Goal: Task Accomplishment & Management: Manage account settings

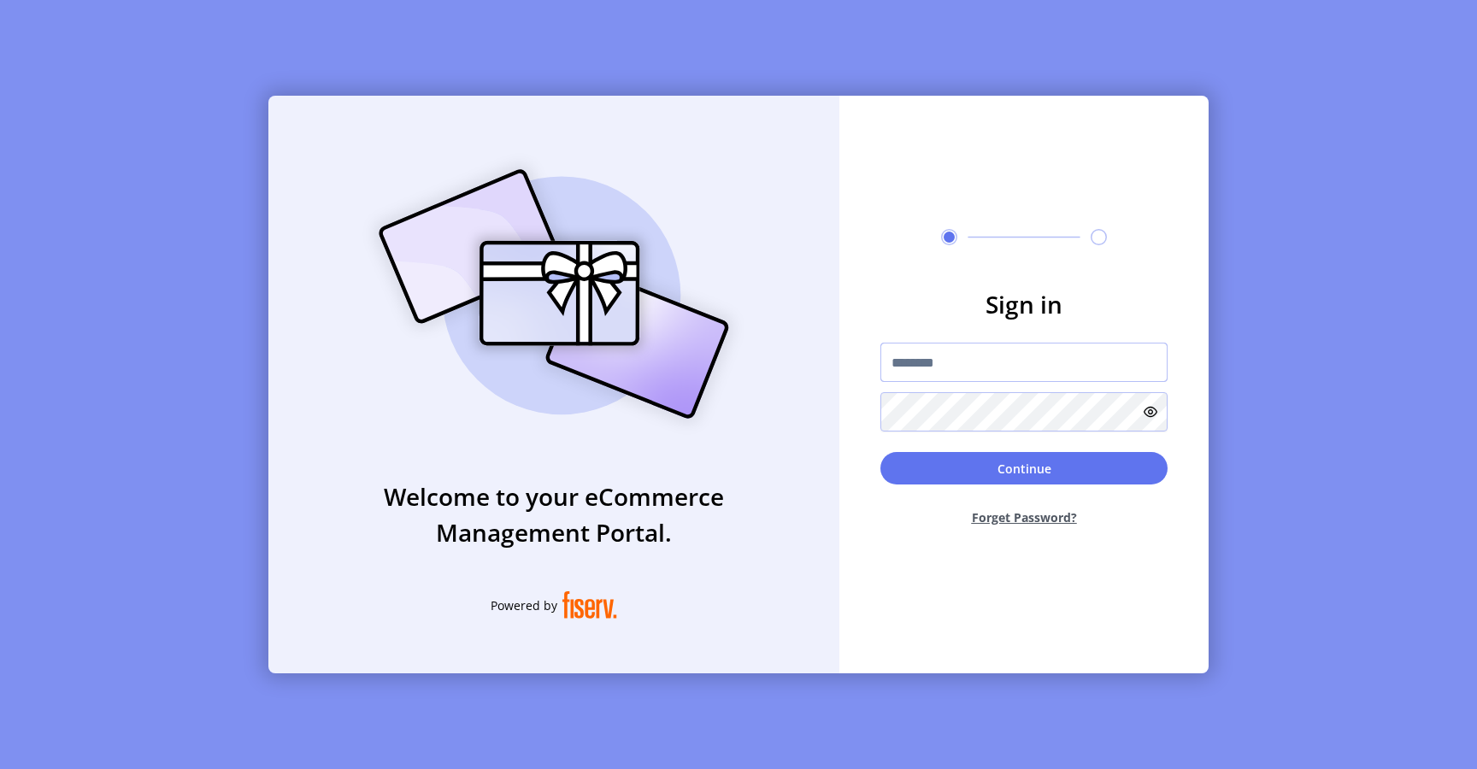
click at [928, 362] on input "text" at bounding box center [1023, 362] width 287 height 39
type input "**********"
click at [930, 471] on button "Continue" at bounding box center [1023, 468] width 287 height 32
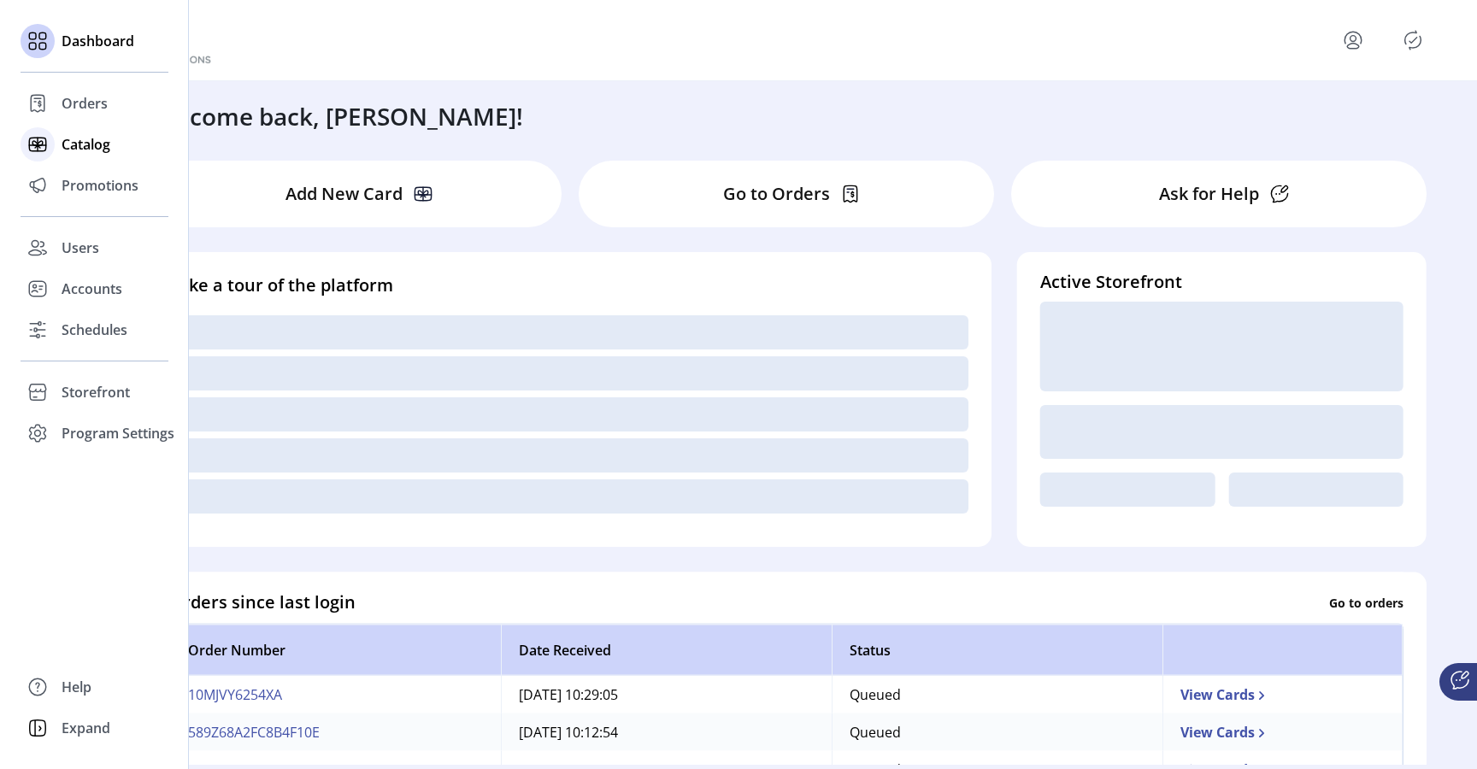
click at [89, 149] on span "Catalog" at bounding box center [86, 144] width 49 height 21
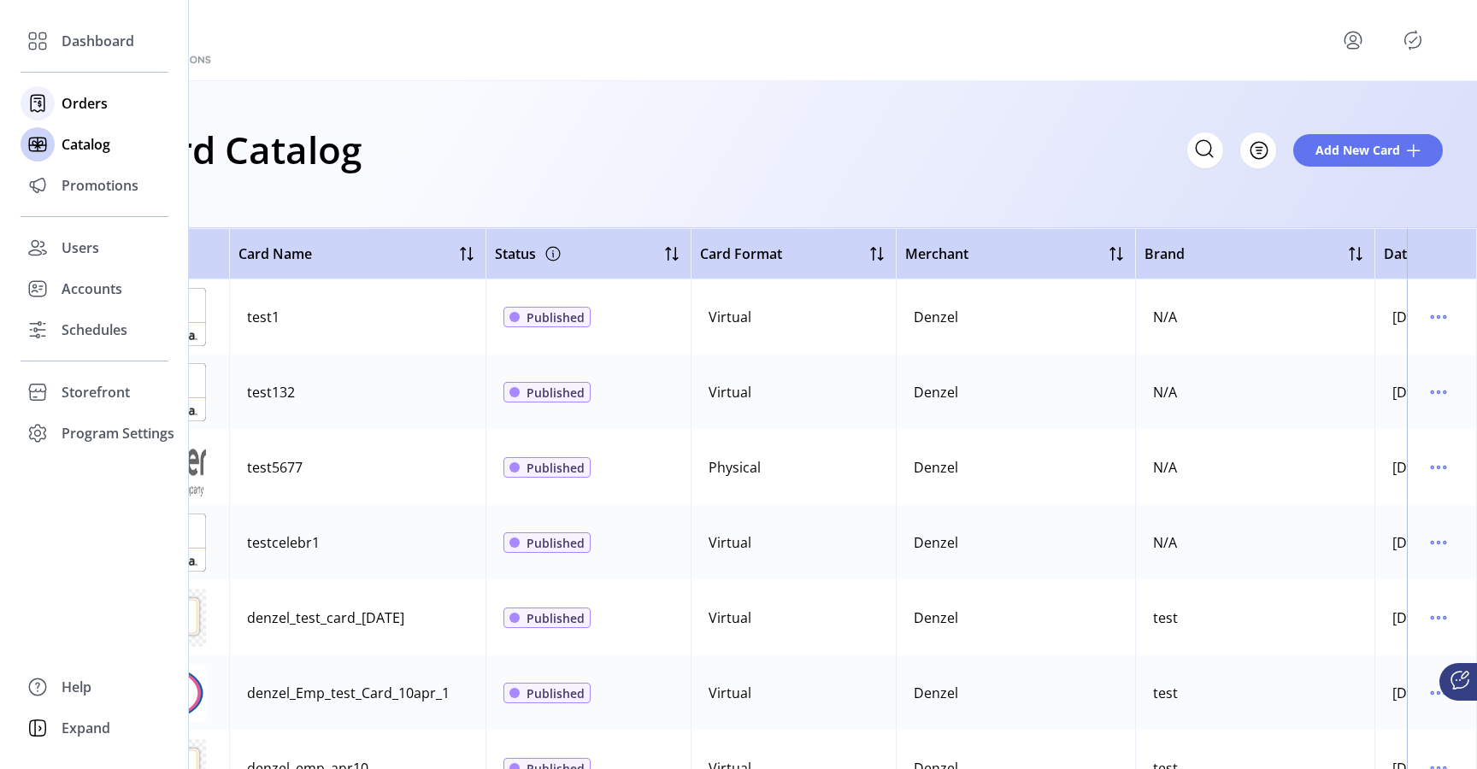
click at [97, 110] on span "Orders" at bounding box center [85, 103] width 46 height 21
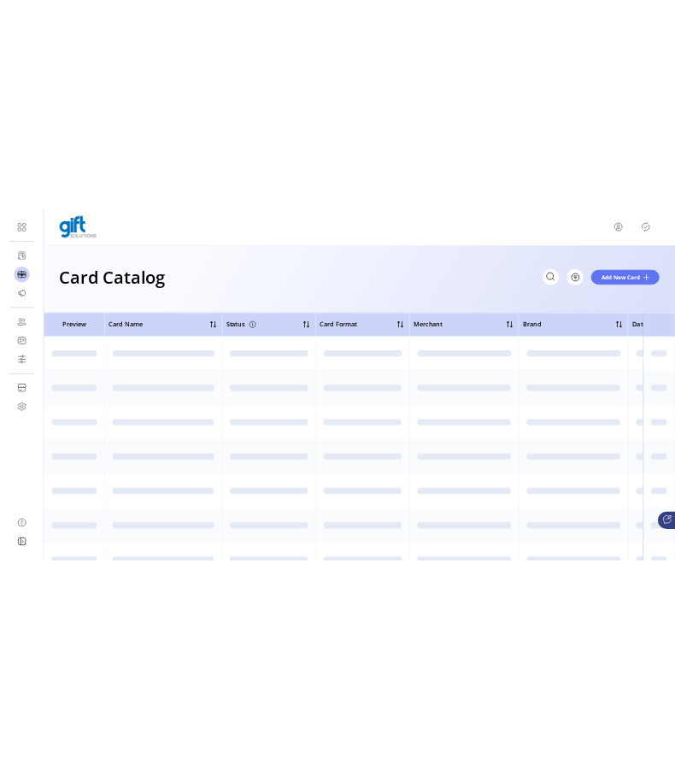
scroll to position [0, 386]
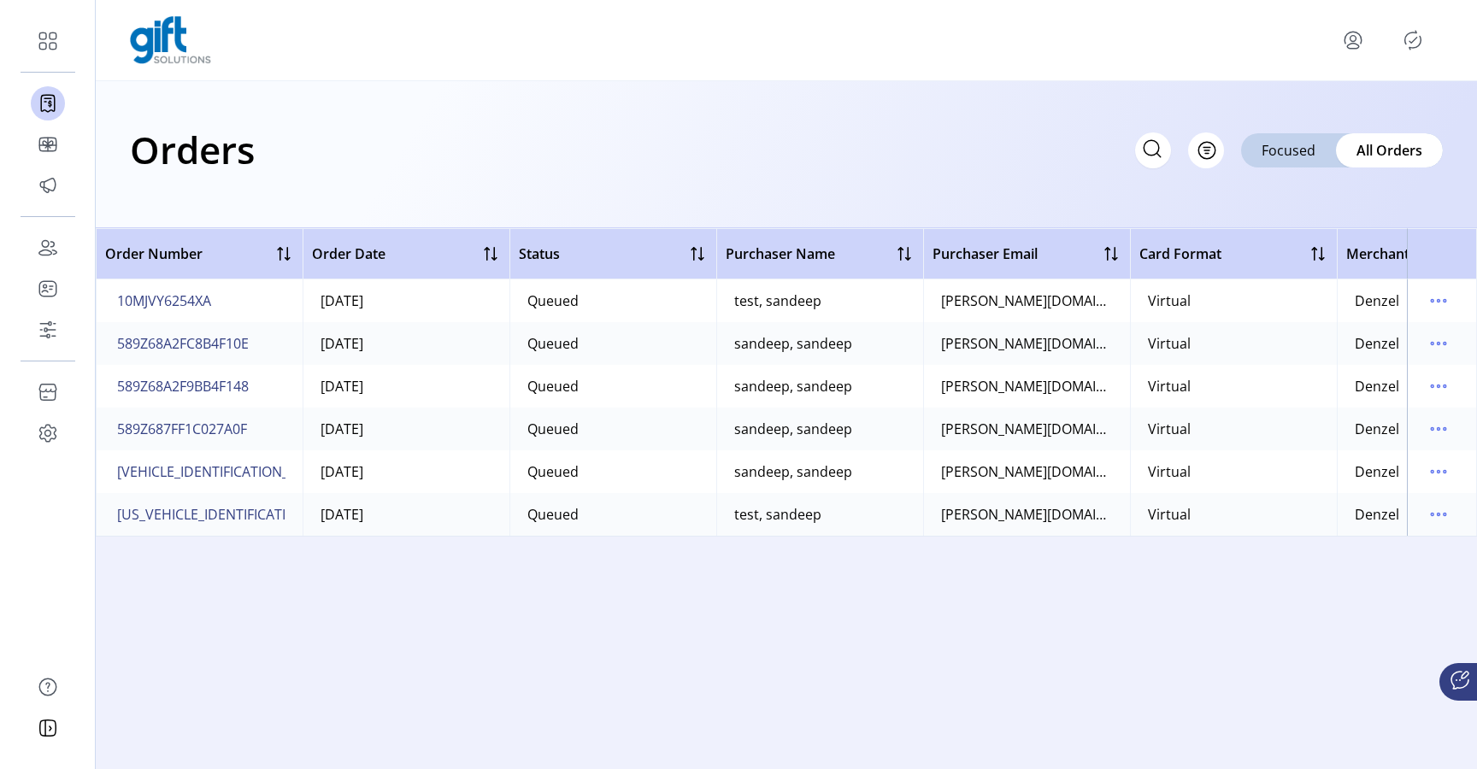
click at [1353, 45] on icon "menu" at bounding box center [1352, 39] width 27 height 27
click at [859, 96] on div "Orders Filter Focused All Orders" at bounding box center [786, 154] width 1381 height 147
click at [1358, 40] on icon "menu" at bounding box center [1352, 39] width 27 height 27
click at [1310, 105] on span "Sign Out" at bounding box center [1292, 108] width 128 height 14
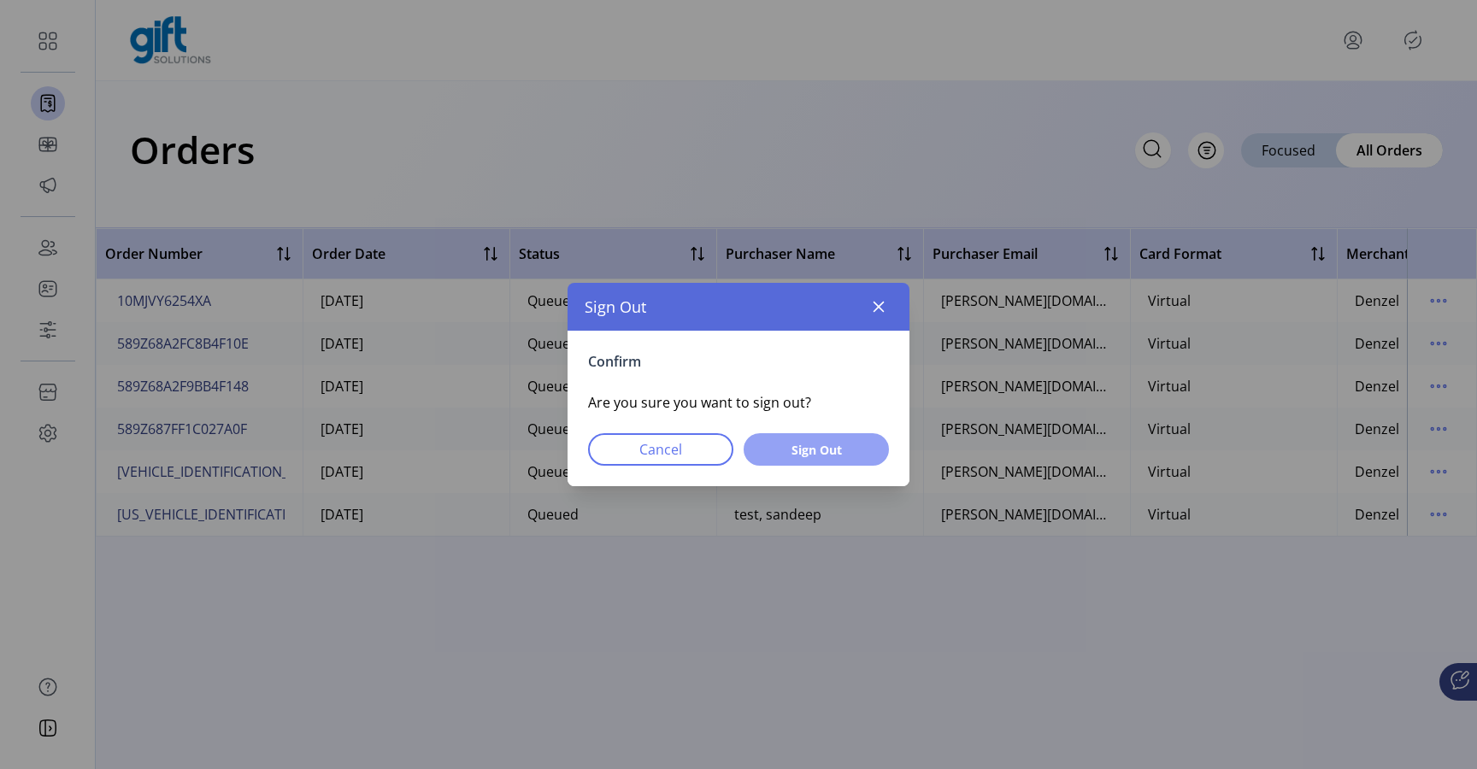
click at [815, 453] on span "Sign Out" at bounding box center [816, 450] width 101 height 18
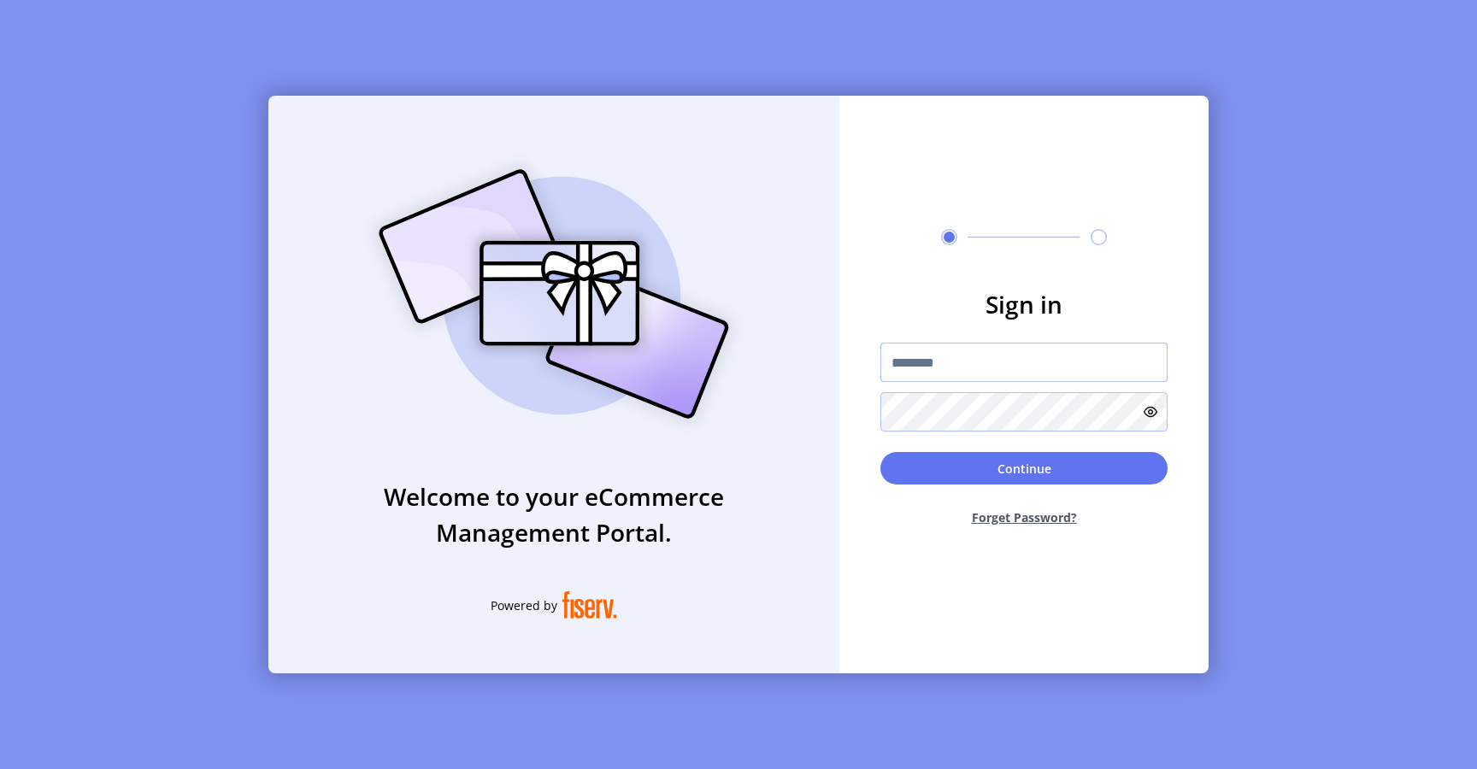
click at [945, 365] on input "text" at bounding box center [1023, 362] width 287 height 39
click at [792, 254] on div "Welcome to your eCommerce Management Portal. Powered by" at bounding box center [553, 385] width 571 height 578
click at [963, 362] on input "text" at bounding box center [1023, 362] width 287 height 39
type input "**********"
click at [962, 466] on button "Continue" at bounding box center [1023, 468] width 287 height 32
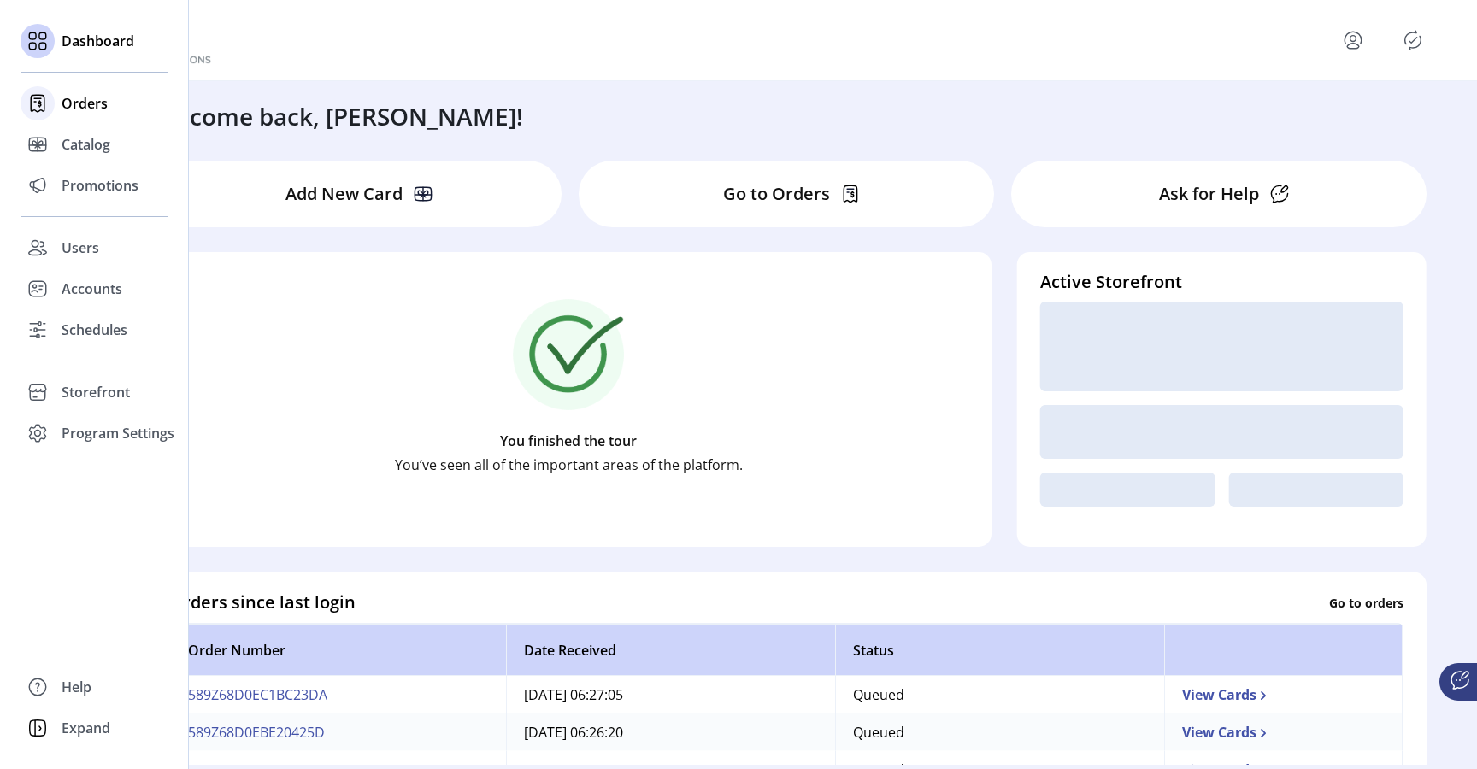
click at [88, 111] on span "Orders" at bounding box center [85, 103] width 46 height 21
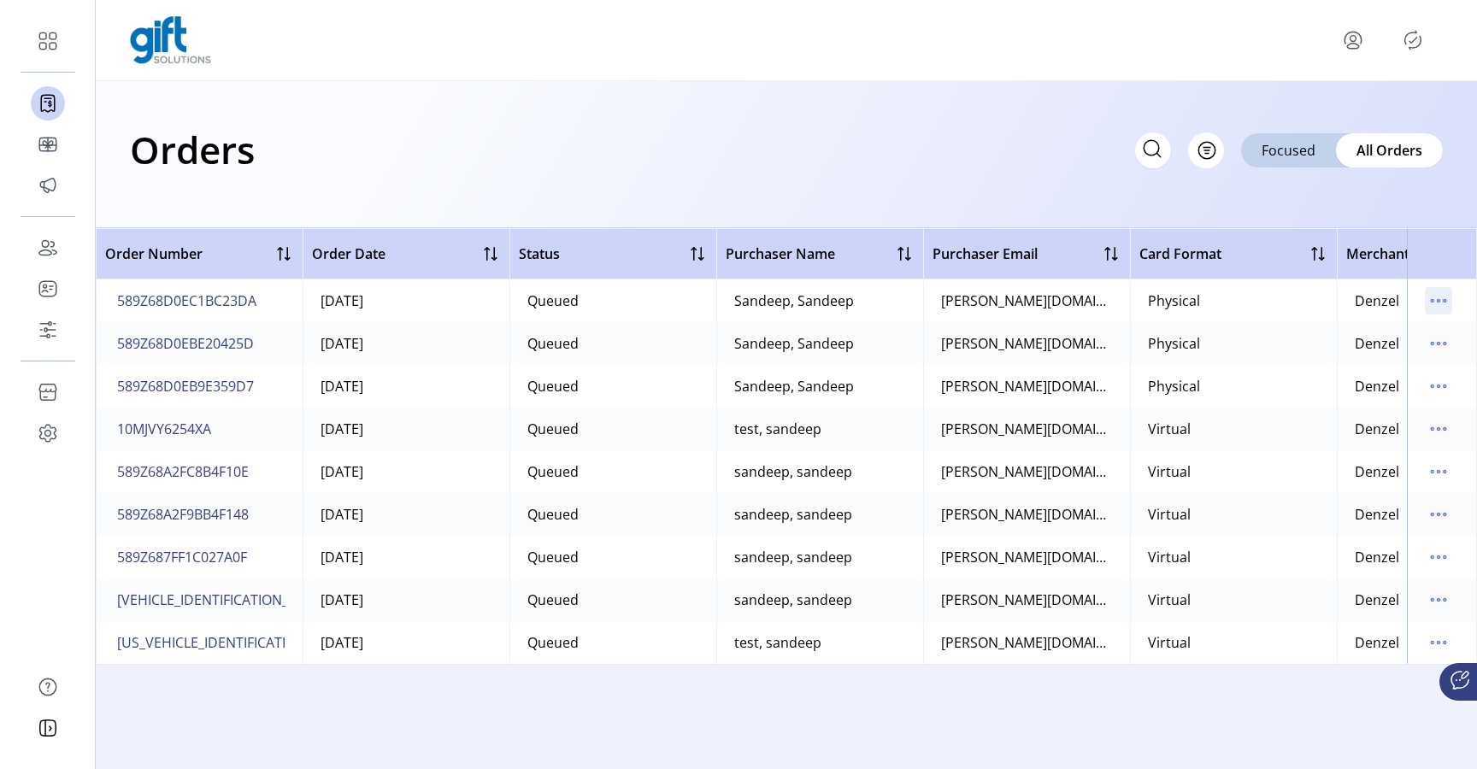
click at [1443, 303] on icon "menu" at bounding box center [1438, 300] width 27 height 27
click at [879, 156] on div "Orders Filter Focused All Orders" at bounding box center [786, 150] width 1313 height 60
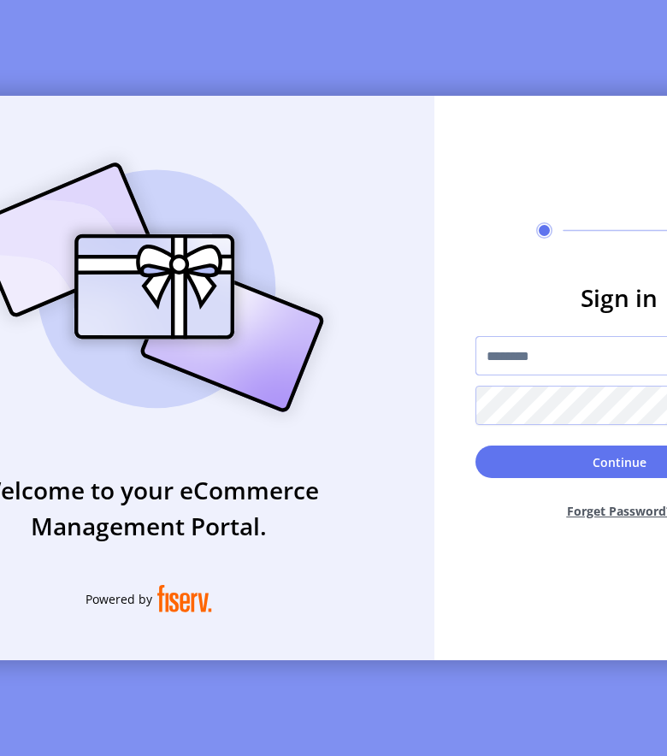
click at [518, 363] on input "text" at bounding box center [618, 355] width 287 height 39
type input "**********"
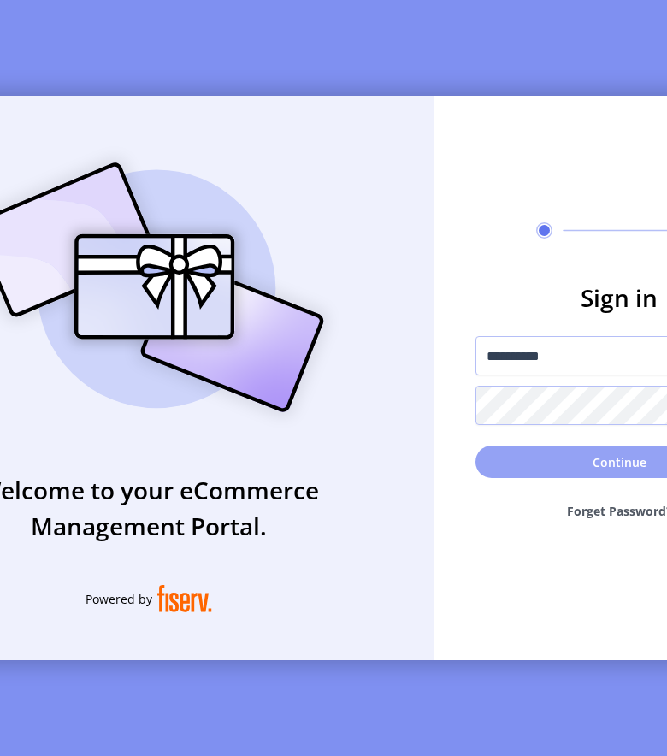
click at [599, 462] on button "Continue" at bounding box center [618, 461] width 287 height 32
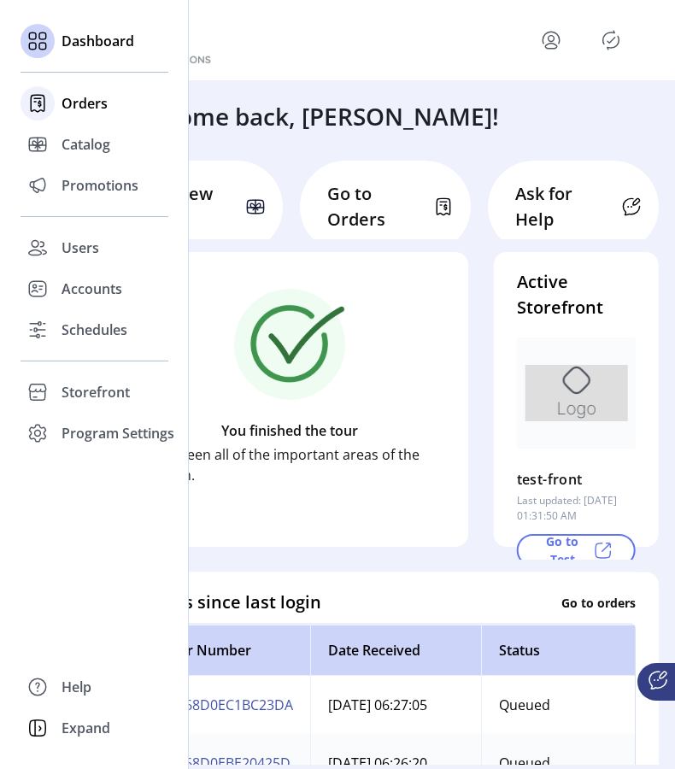
click at [92, 105] on span "Orders" at bounding box center [85, 103] width 46 height 21
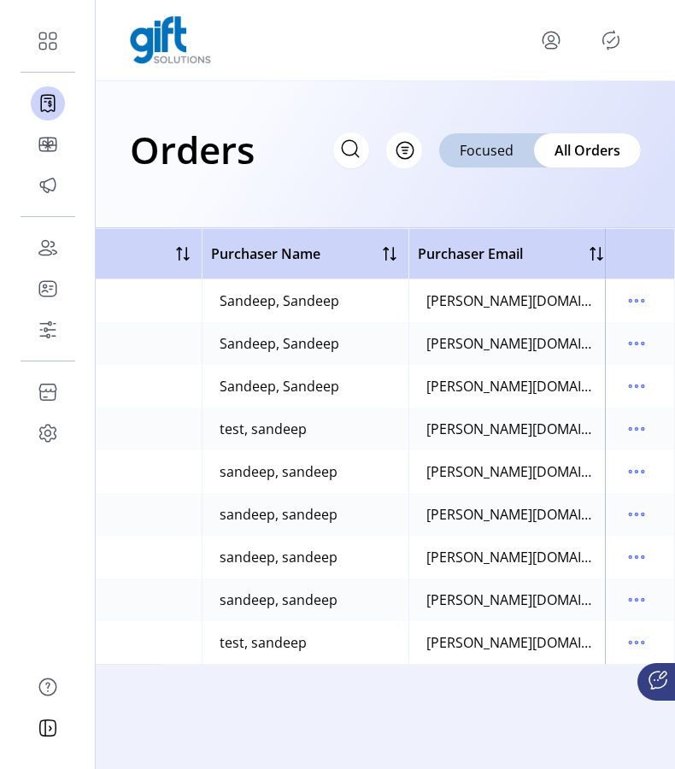
scroll to position [0, 939]
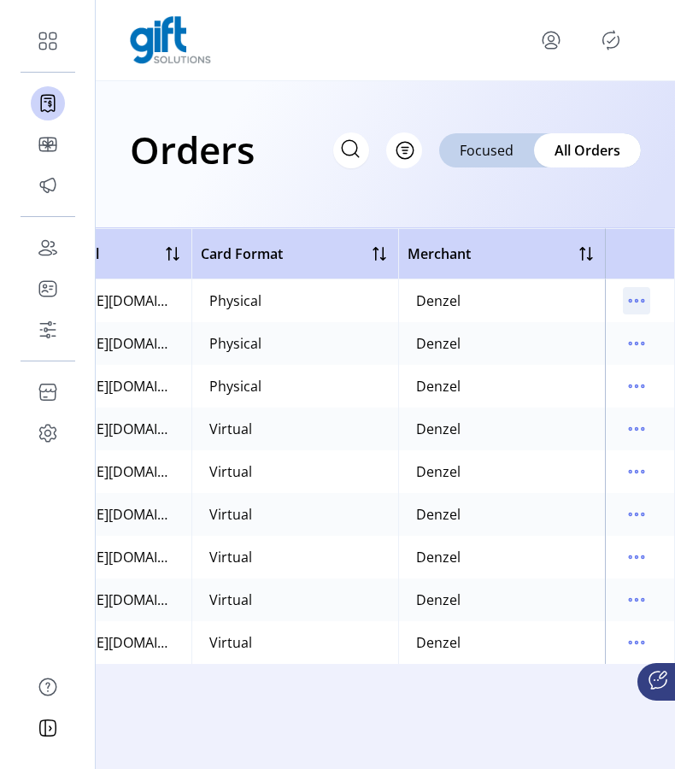
click at [646, 305] on icon "menu" at bounding box center [636, 300] width 27 height 27
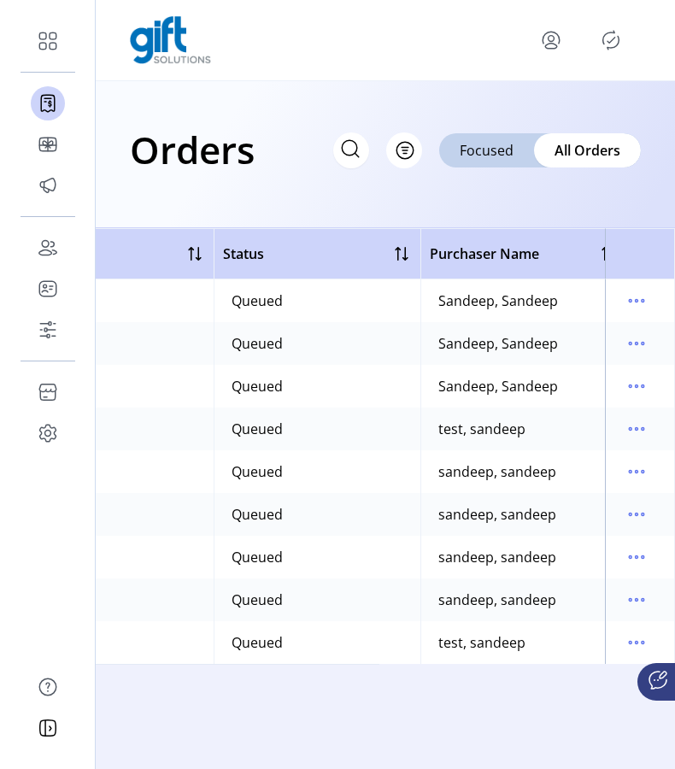
scroll to position [0, 0]
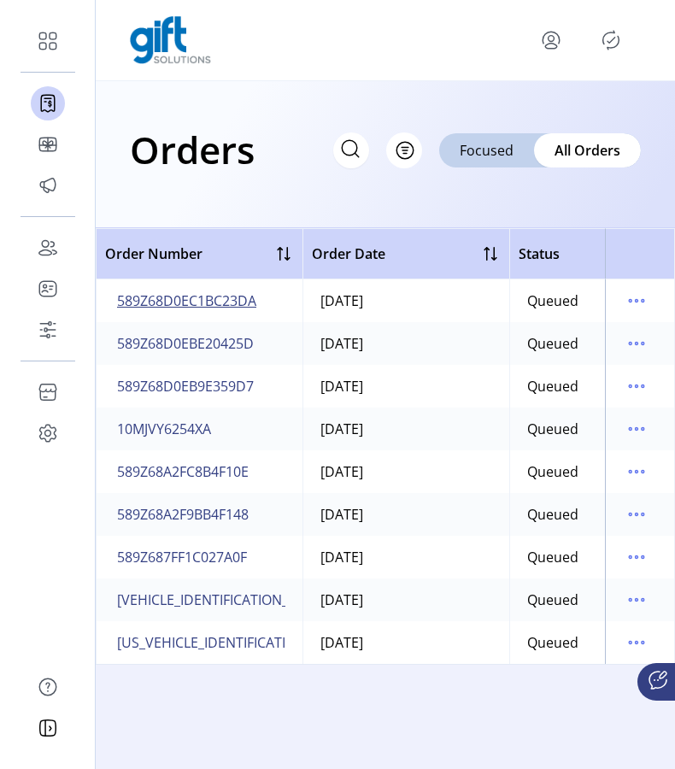
click at [143, 305] on span "589Z68D0EC1BC23DA" at bounding box center [186, 301] width 139 height 21
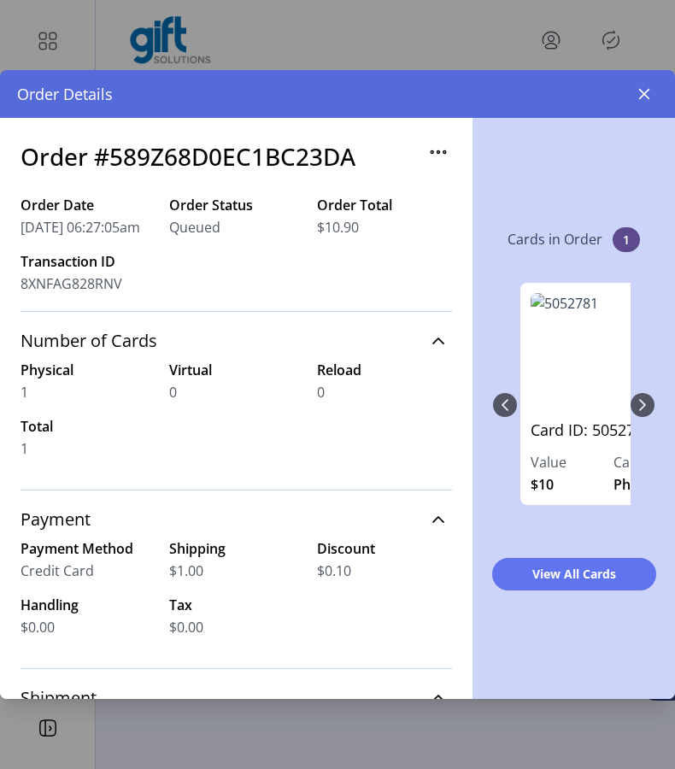
click at [221, 147] on h3 "Order #589Z68D0EC1BC23DA" at bounding box center [188, 156] width 335 height 36
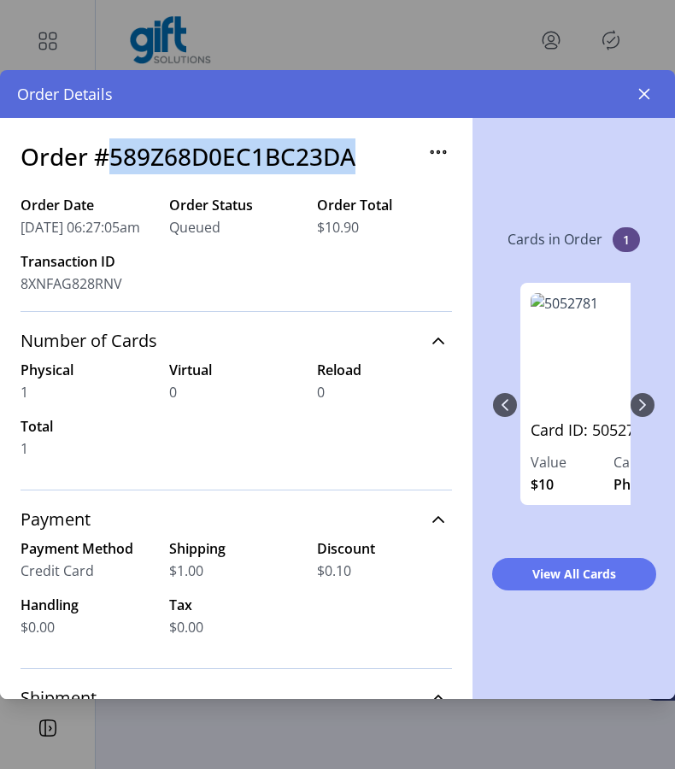
click at [221, 147] on h3 "Order #589Z68D0EC1BC23DA" at bounding box center [188, 156] width 335 height 36
copy h3 "589Z68D0EC1BC23DA"
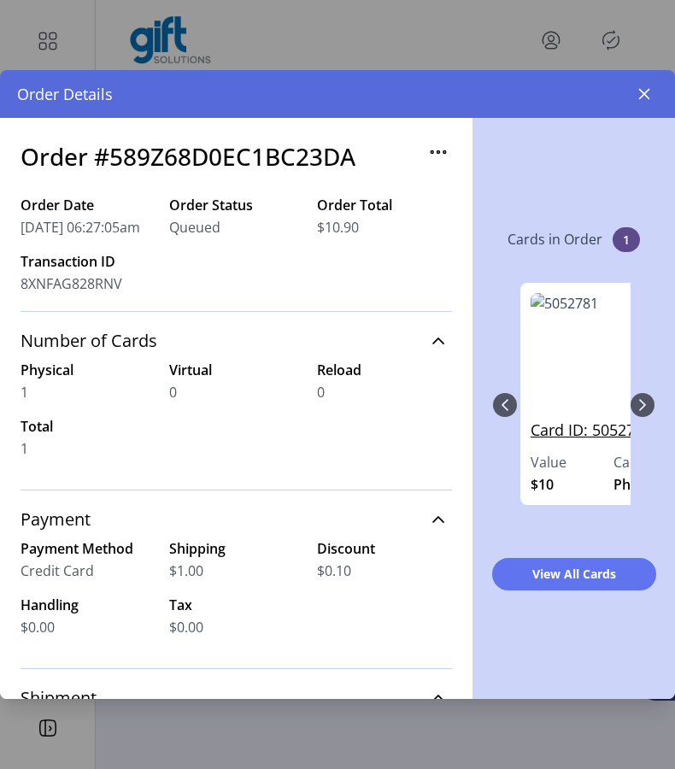
click at [586, 427] on link "Card ID: 5052781" at bounding box center [614, 435] width 166 height 33
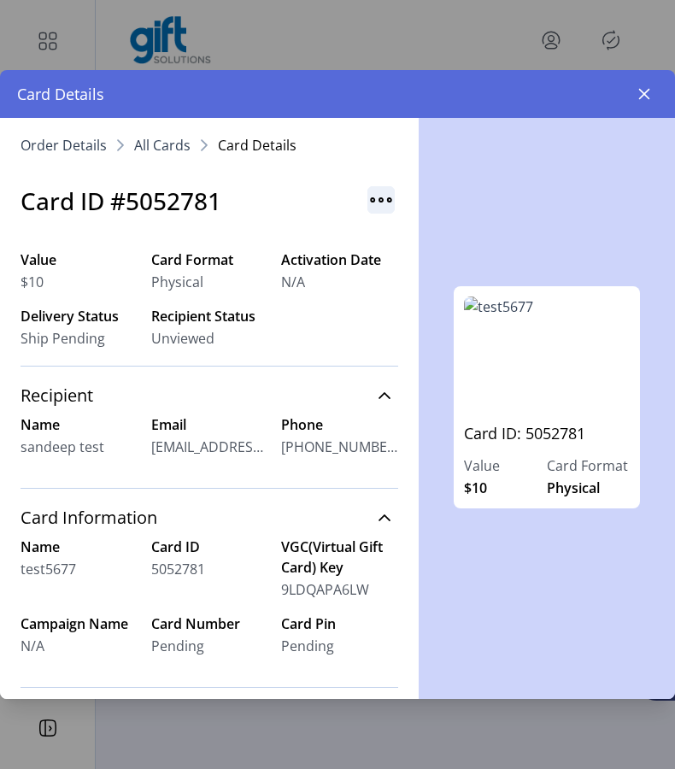
click at [371, 207] on img "button" at bounding box center [381, 199] width 27 height 27
click at [389, 233] on span "Resend Card" at bounding box center [441, 237] width 142 height 14
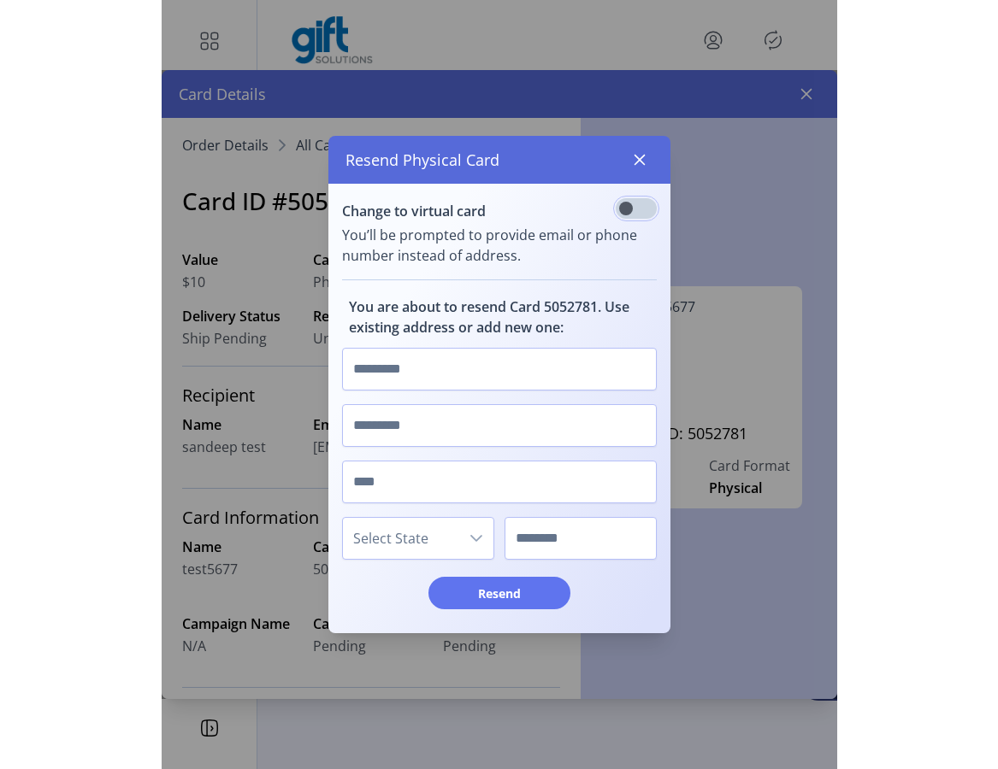
scroll to position [9, 5]
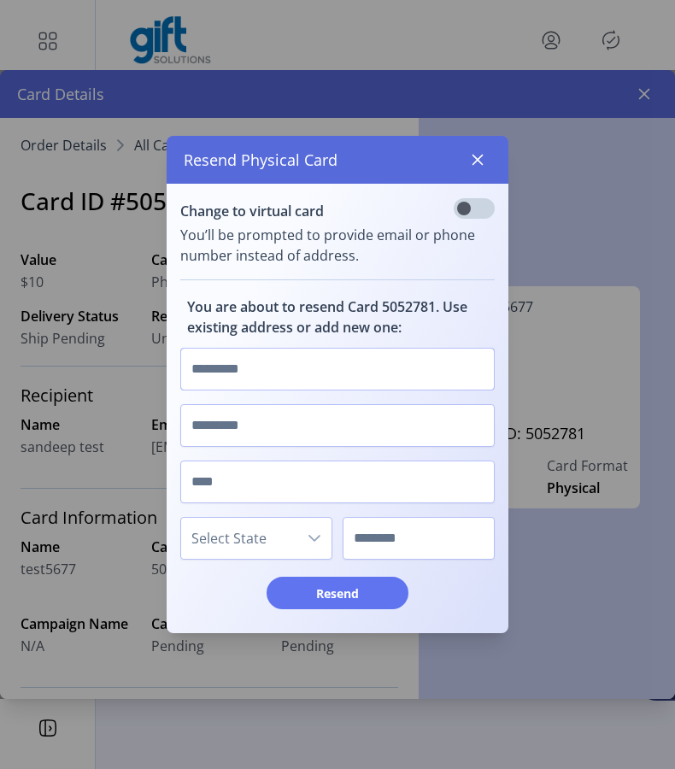
click at [315, 378] on input "text" at bounding box center [337, 369] width 315 height 43
type input "*******"
type input "********"
type input "**"
click at [260, 562] on div "Select State" at bounding box center [256, 538] width 152 height 56
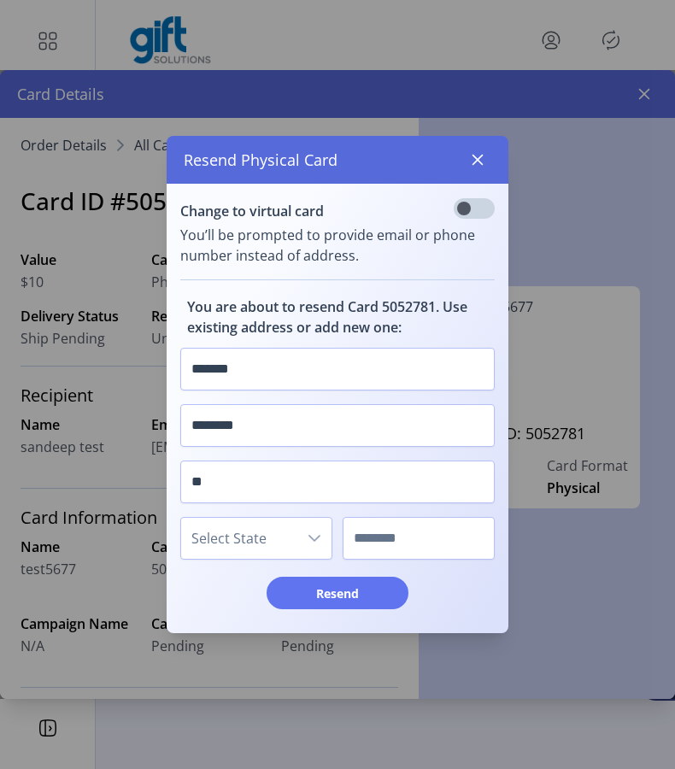
click at [256, 536] on span "Select State" at bounding box center [239, 538] width 116 height 41
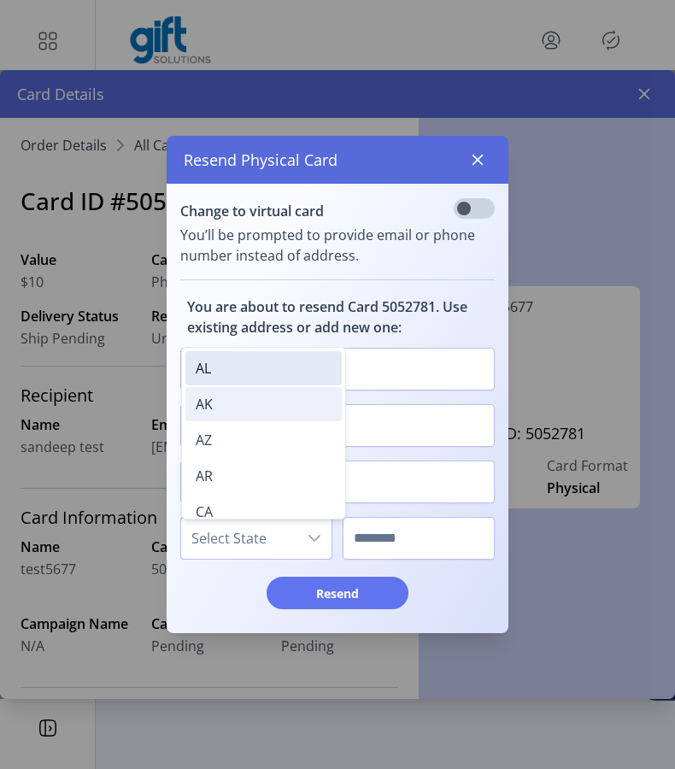
click at [241, 403] on li "AK" at bounding box center [263, 404] width 156 height 34
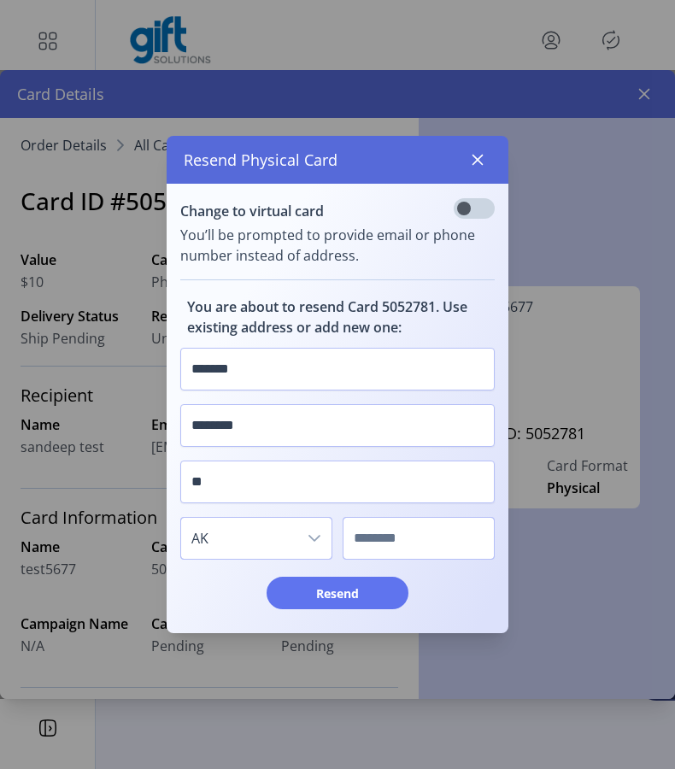
click at [371, 531] on input "text" at bounding box center [419, 538] width 152 height 43
type input "****"
click at [356, 600] on span "Resend" at bounding box center [337, 594] width 97 height 18
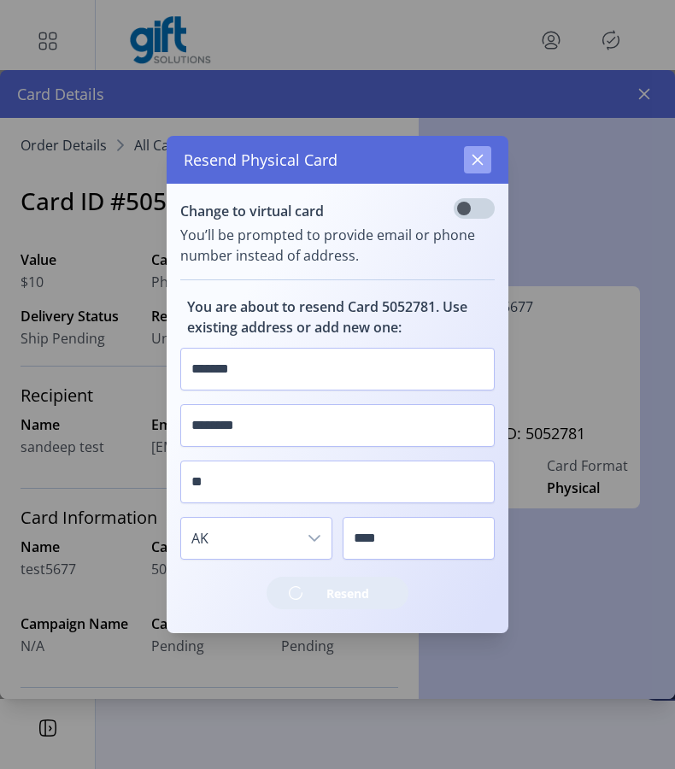
click at [482, 165] on icon "button" at bounding box center [478, 160] width 14 height 14
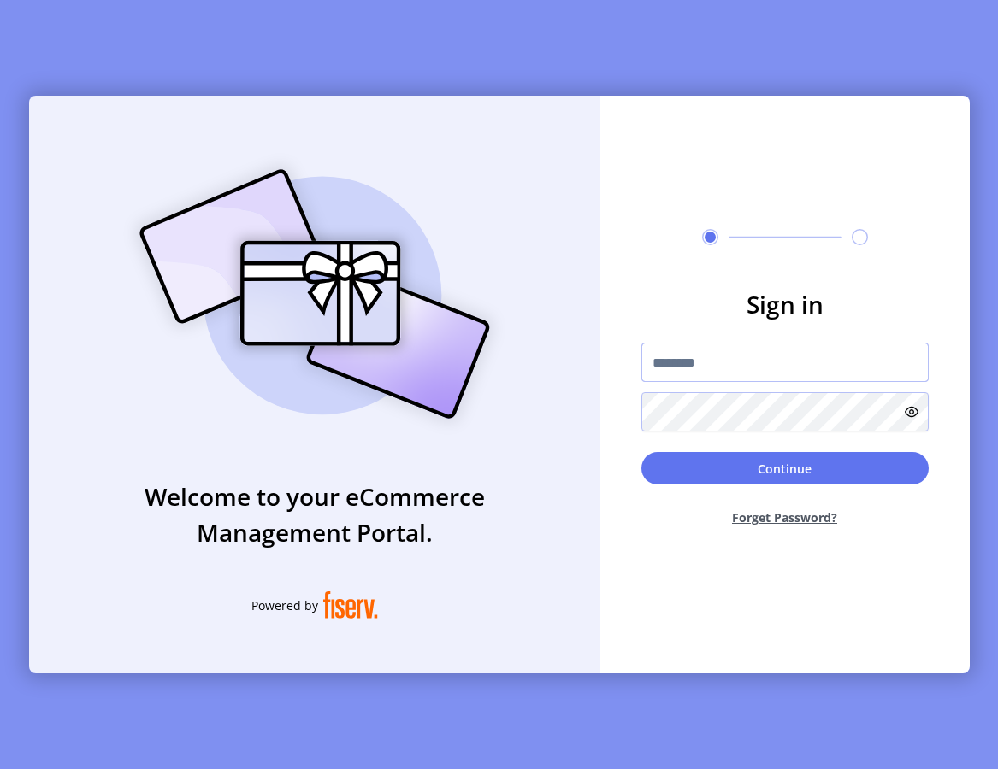
click at [752, 366] on input "text" at bounding box center [784, 362] width 287 height 39
type input "**********"
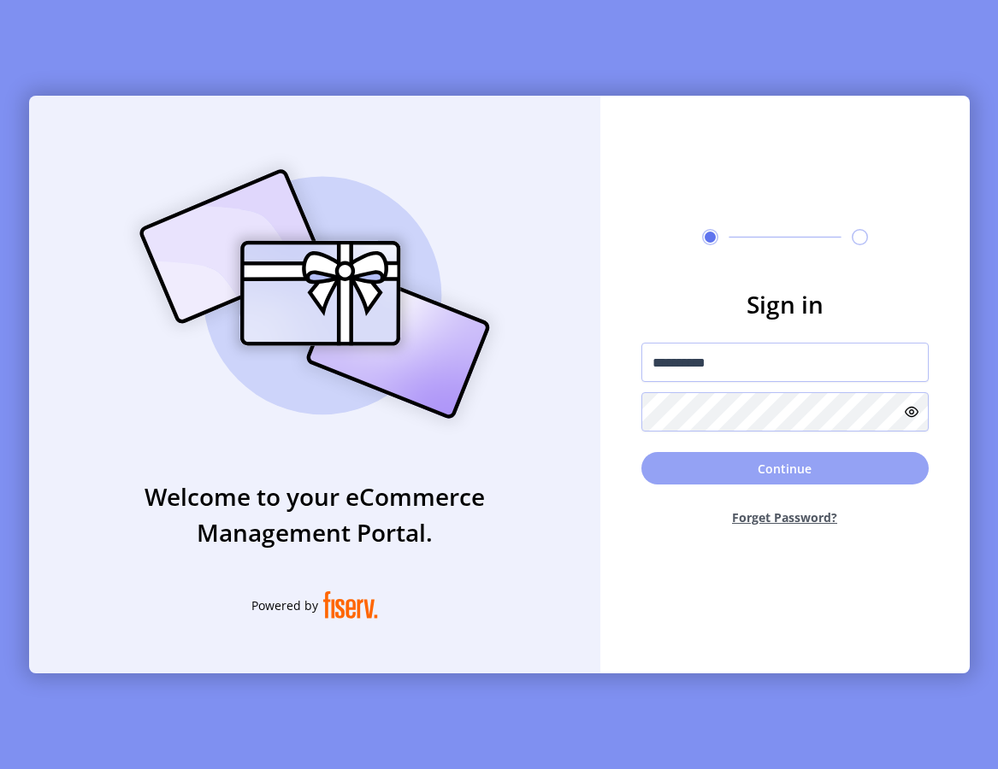
click at [695, 472] on button "Continue" at bounding box center [784, 468] width 287 height 32
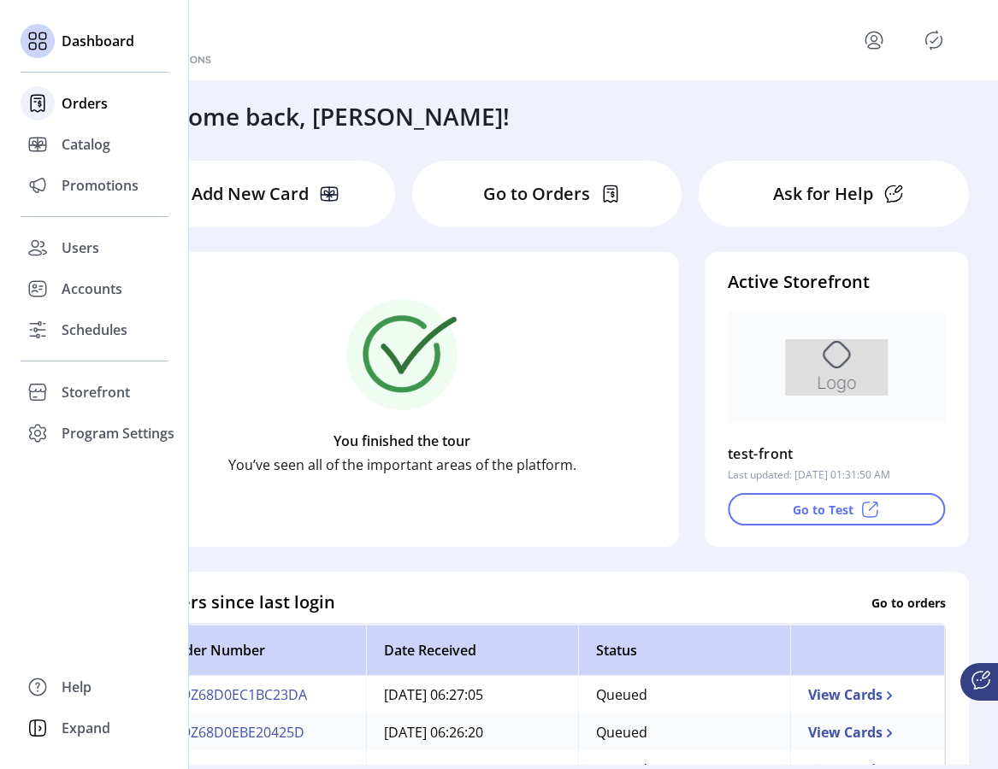
click at [86, 93] on span "Orders" at bounding box center [85, 103] width 46 height 21
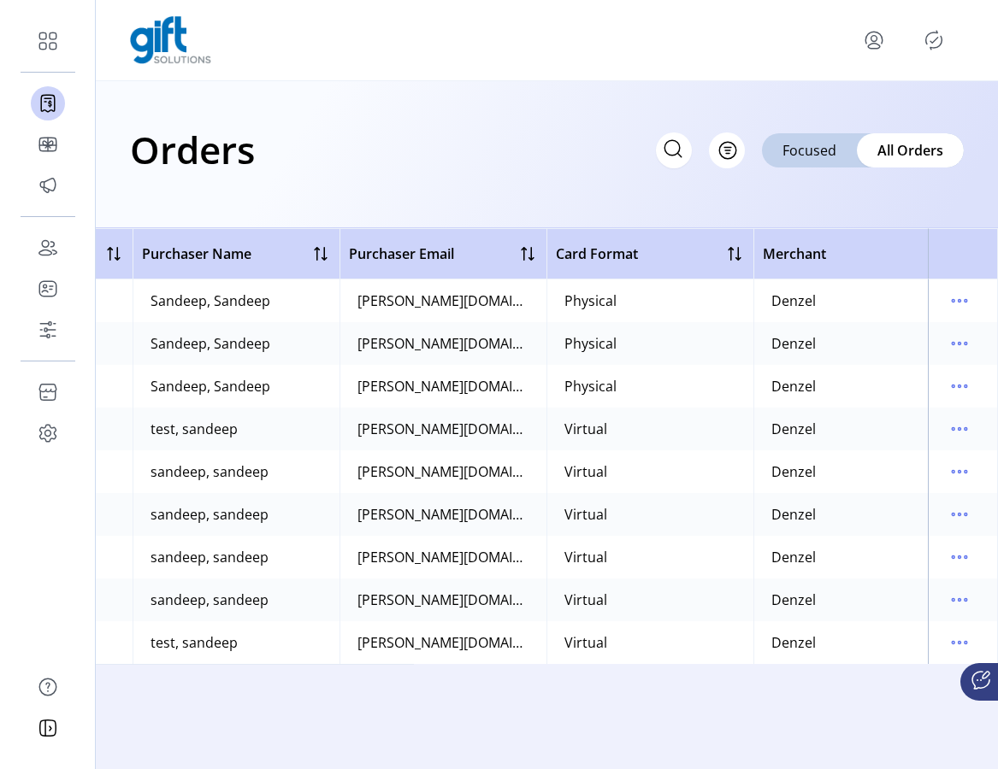
scroll to position [0, 616]
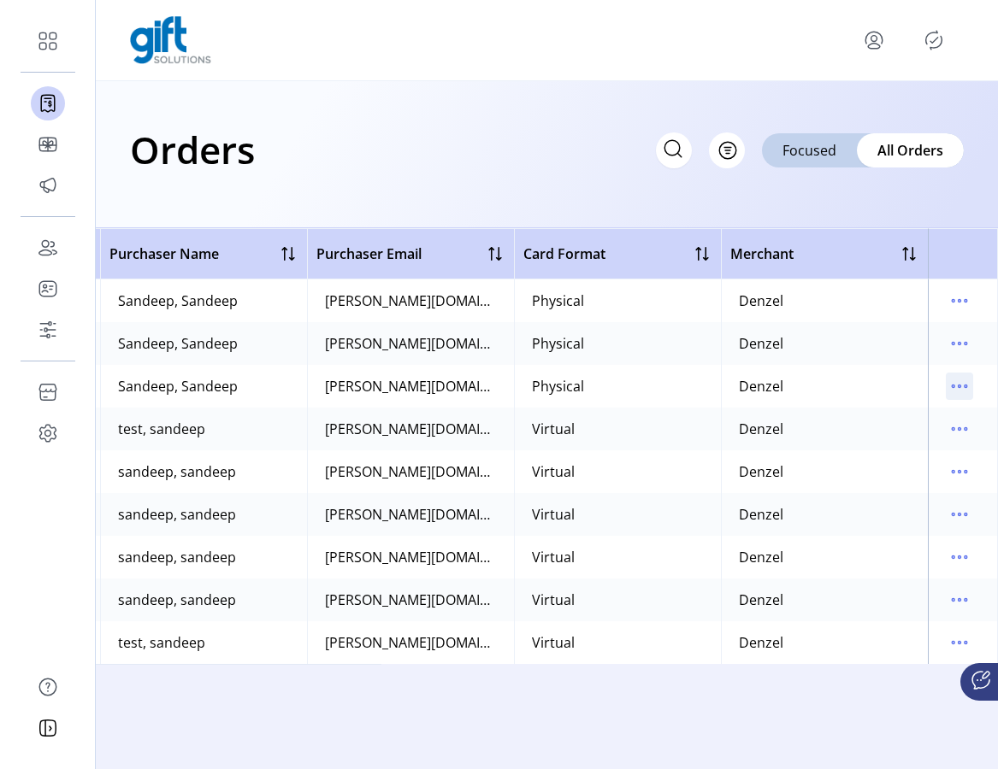
click at [963, 389] on icon "menu" at bounding box center [958, 386] width 27 height 27
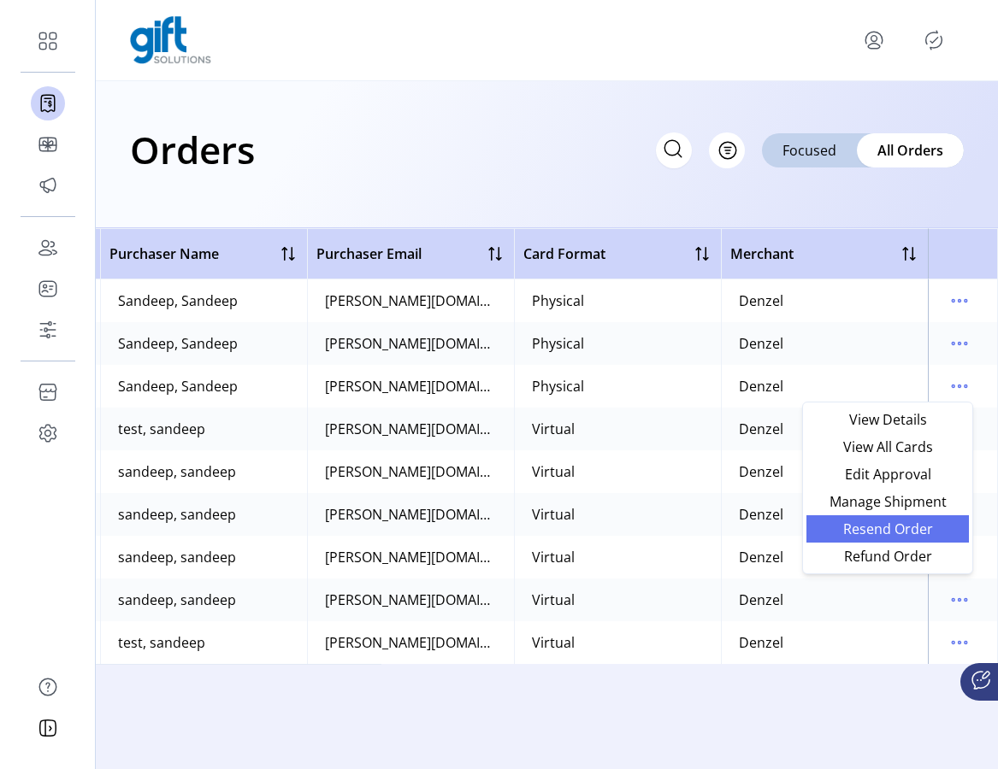
click at [914, 536] on span "Resend Order" at bounding box center [887, 529] width 142 height 14
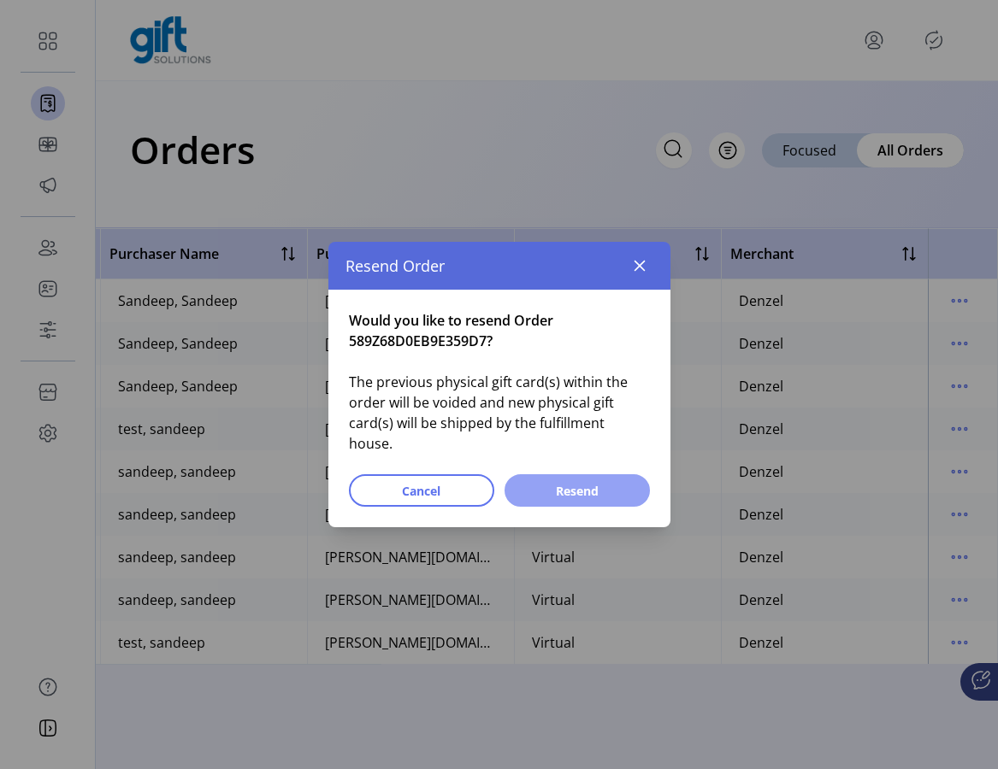
click at [639, 486] on button "Resend" at bounding box center [576, 490] width 145 height 32
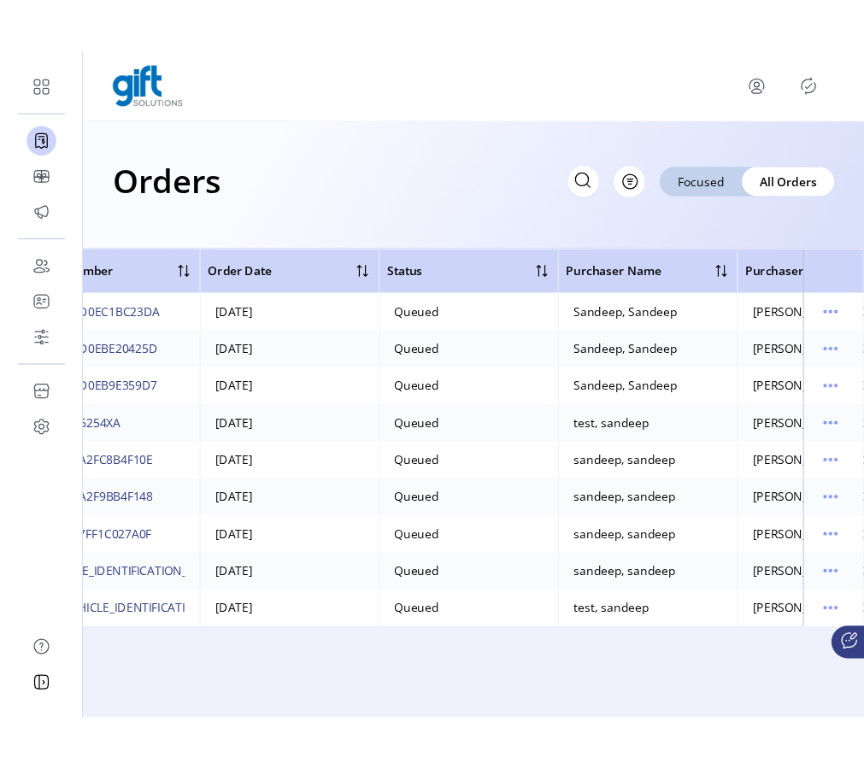
scroll to position [0, 13]
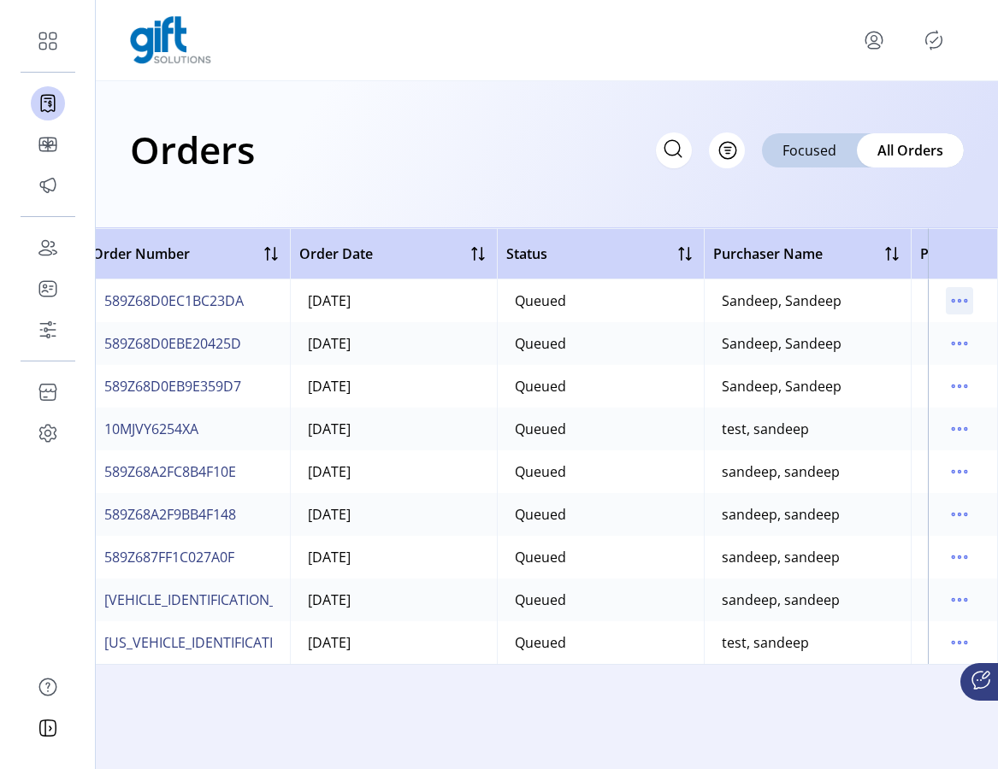
click at [957, 306] on icon "menu" at bounding box center [958, 300] width 27 height 27
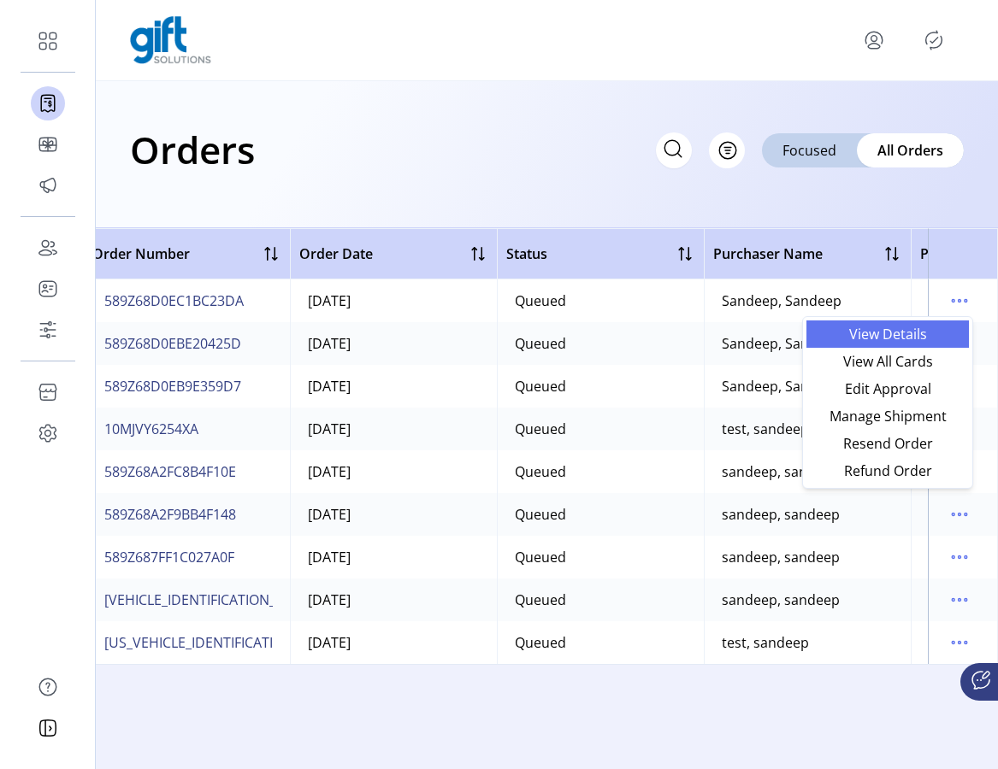
click at [892, 341] on span "View Details" at bounding box center [887, 334] width 142 height 14
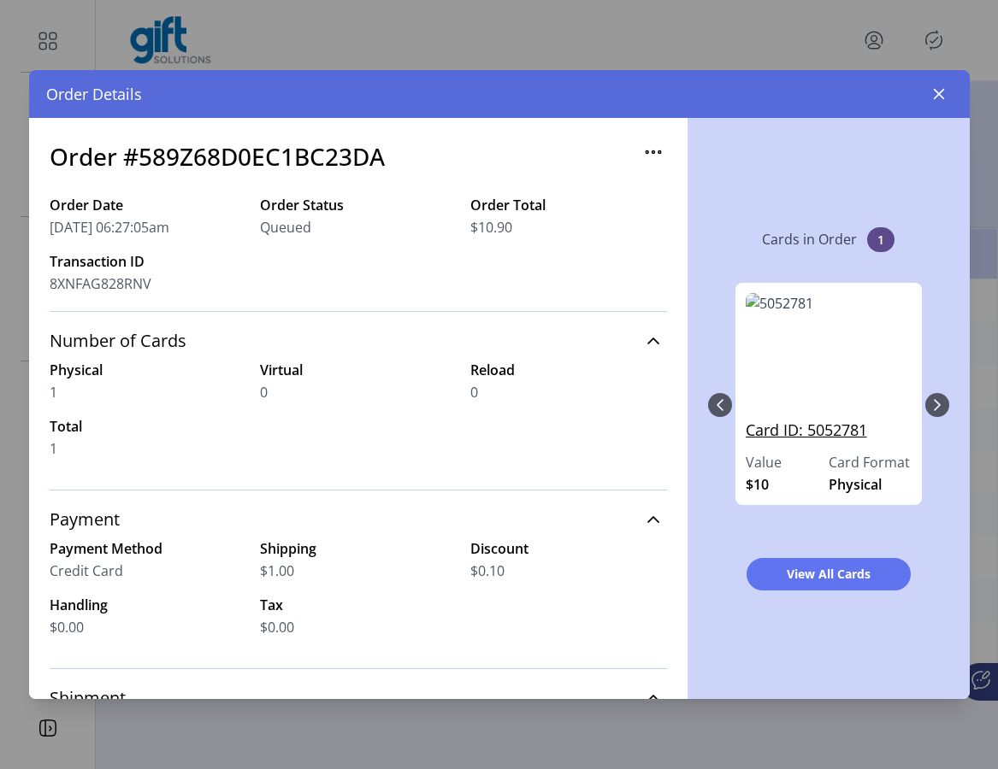
click at [815, 436] on link "Card ID: 5052781" at bounding box center [828, 435] width 166 height 33
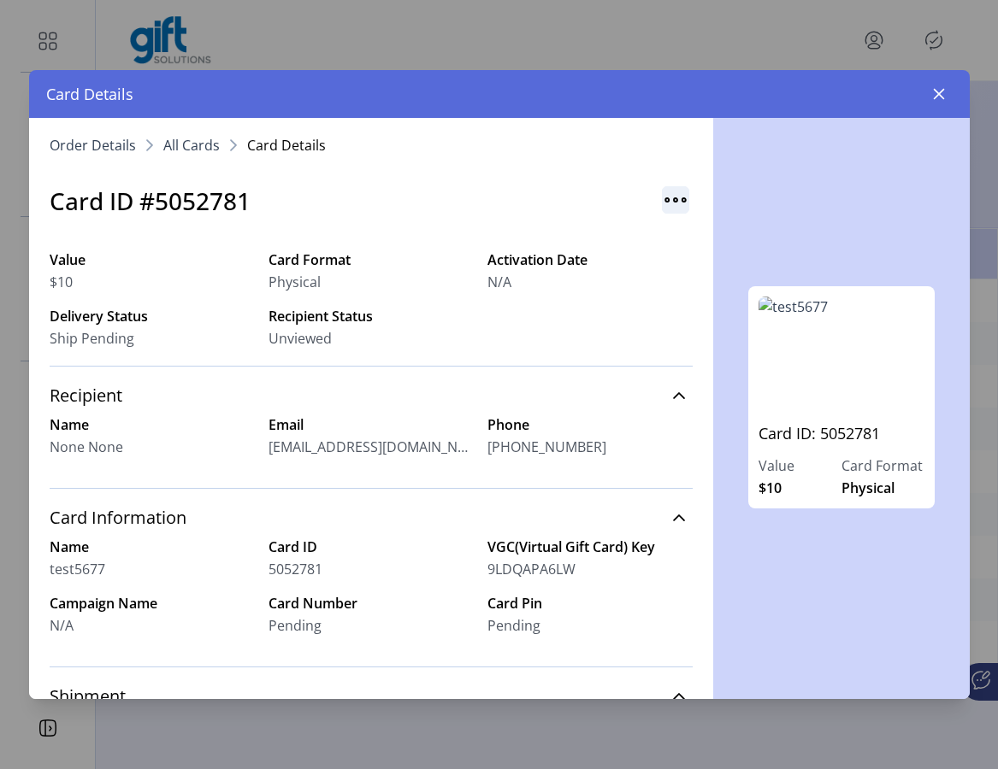
click at [674, 198] on img "button" at bounding box center [675, 199] width 27 height 27
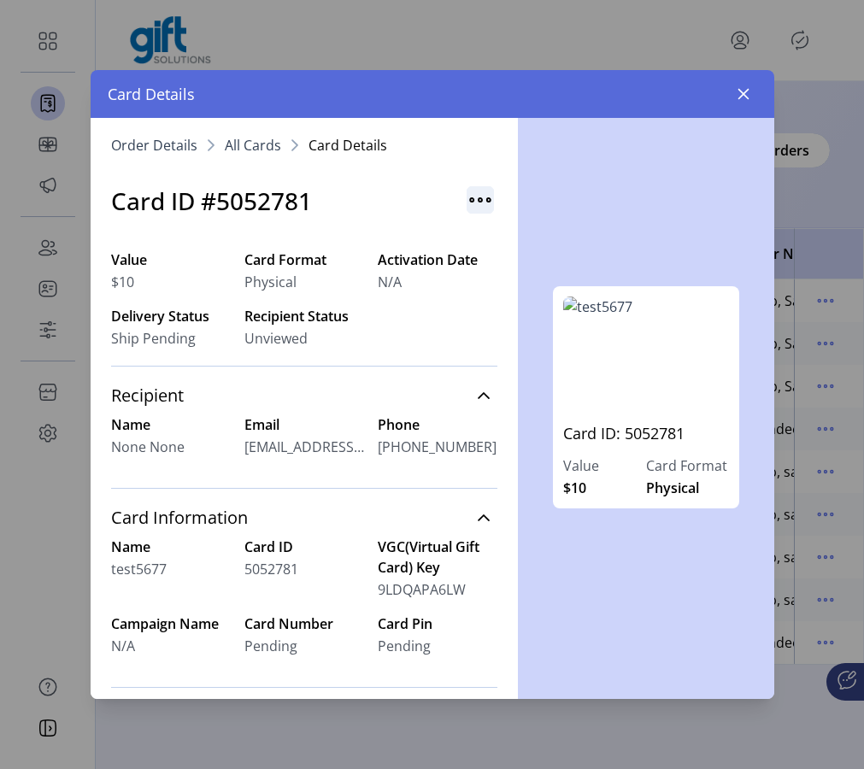
click at [468, 196] on img "button" at bounding box center [480, 199] width 27 height 27
click at [498, 238] on span "Resend Card" at bounding box center [540, 237] width 142 height 14
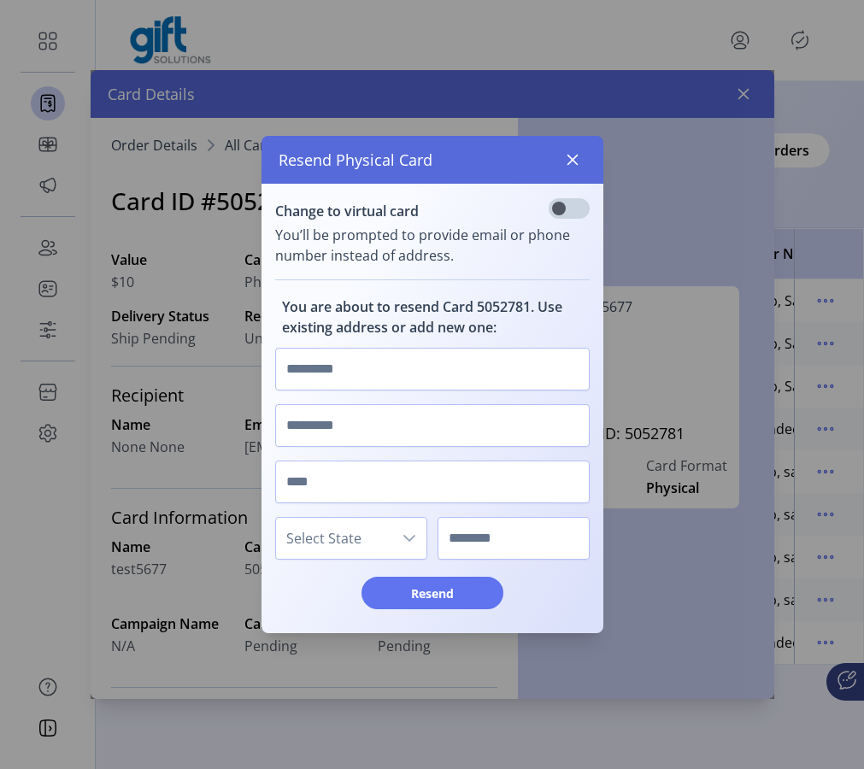
scroll to position [9, 5]
click at [436, 374] on input "text" at bounding box center [432, 369] width 315 height 43
type input "****"
type input "**"
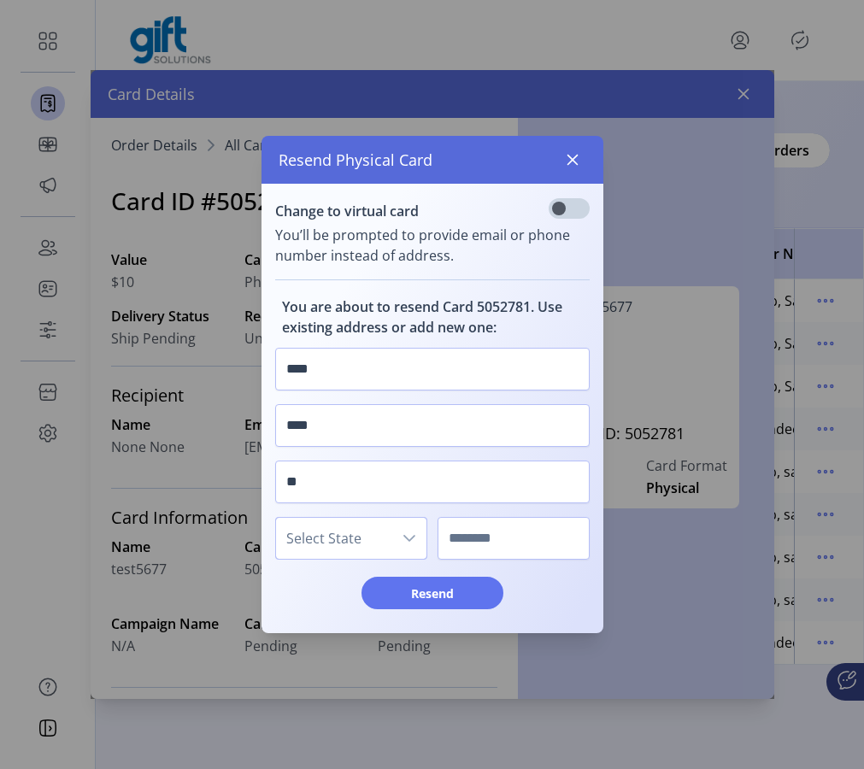
click at [370, 527] on span "Select State" at bounding box center [334, 538] width 116 height 41
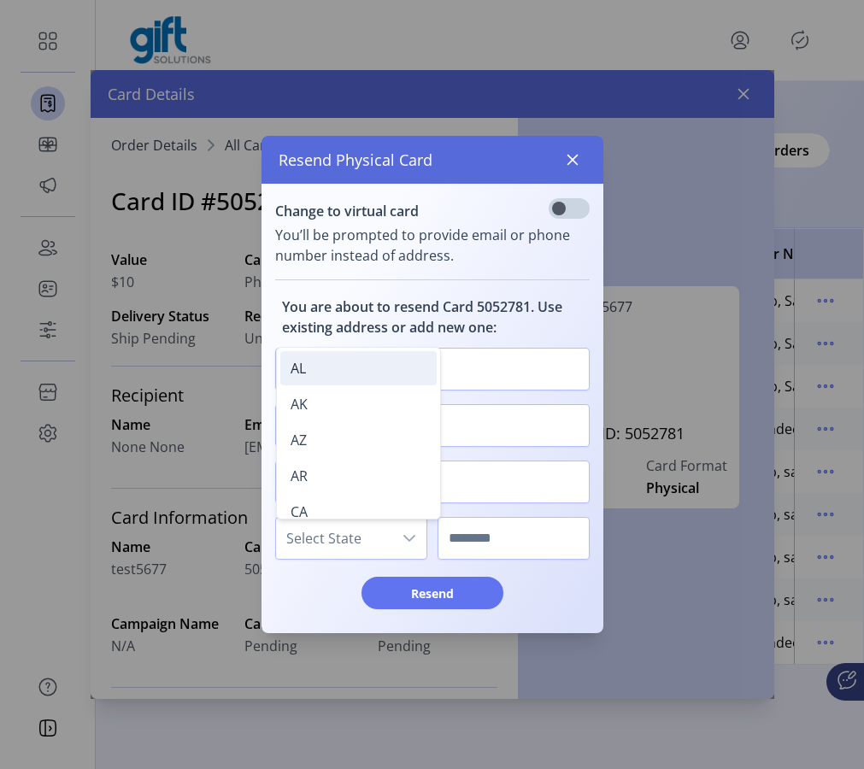
click at [337, 371] on li "AL" at bounding box center [358, 368] width 156 height 34
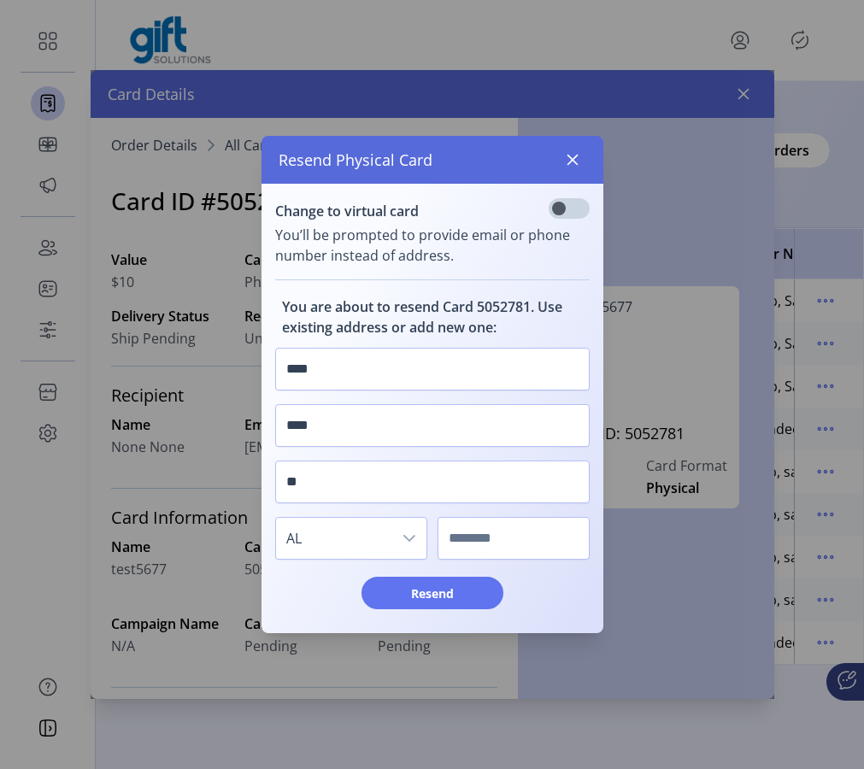
click at [540, 560] on div at bounding box center [514, 538] width 152 height 56
click at [534, 545] on input "text" at bounding box center [514, 538] width 152 height 43
type input "****"
click at [480, 597] on span "Resend" at bounding box center [432, 594] width 97 height 18
click at [577, 155] on icon "button" at bounding box center [573, 160] width 14 height 14
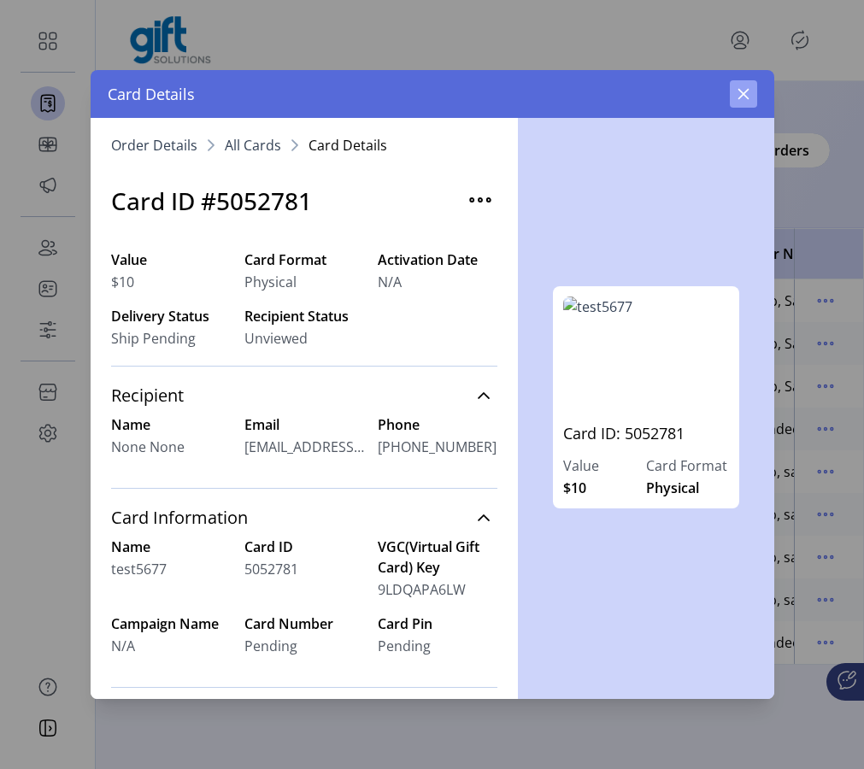
click at [754, 104] on button "button" at bounding box center [743, 93] width 27 height 27
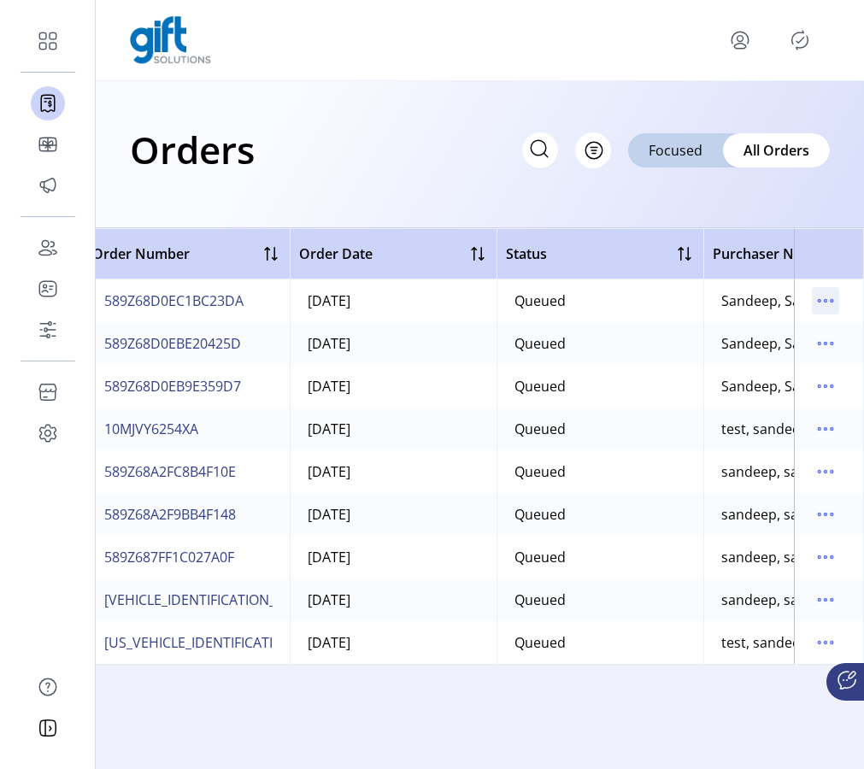
click at [820, 303] on icon "menu" at bounding box center [825, 300] width 27 height 27
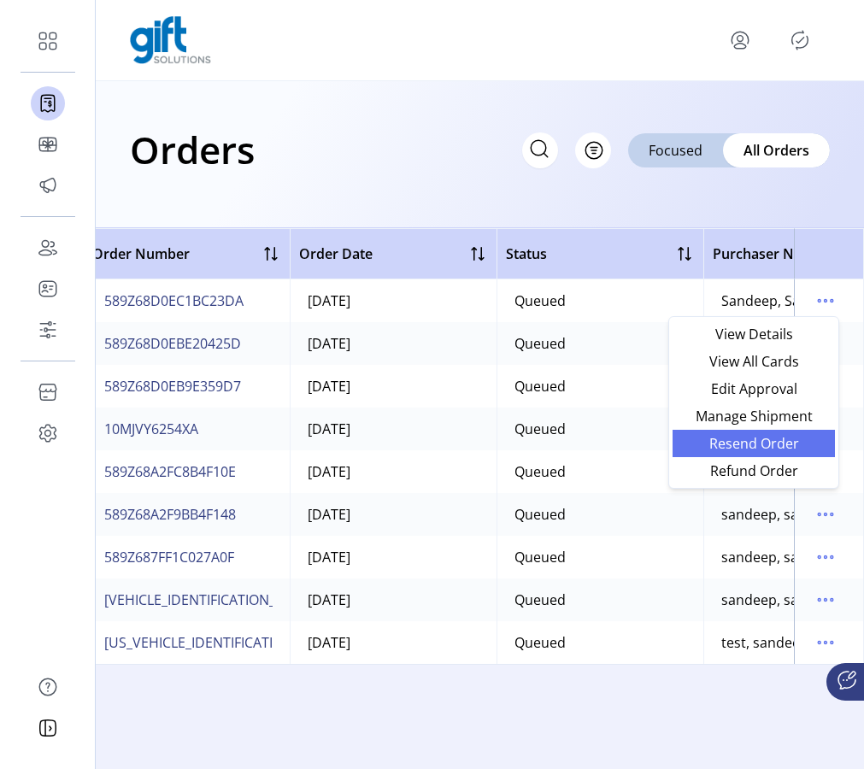
click at [774, 441] on span "Resend Order" at bounding box center [754, 444] width 142 height 14
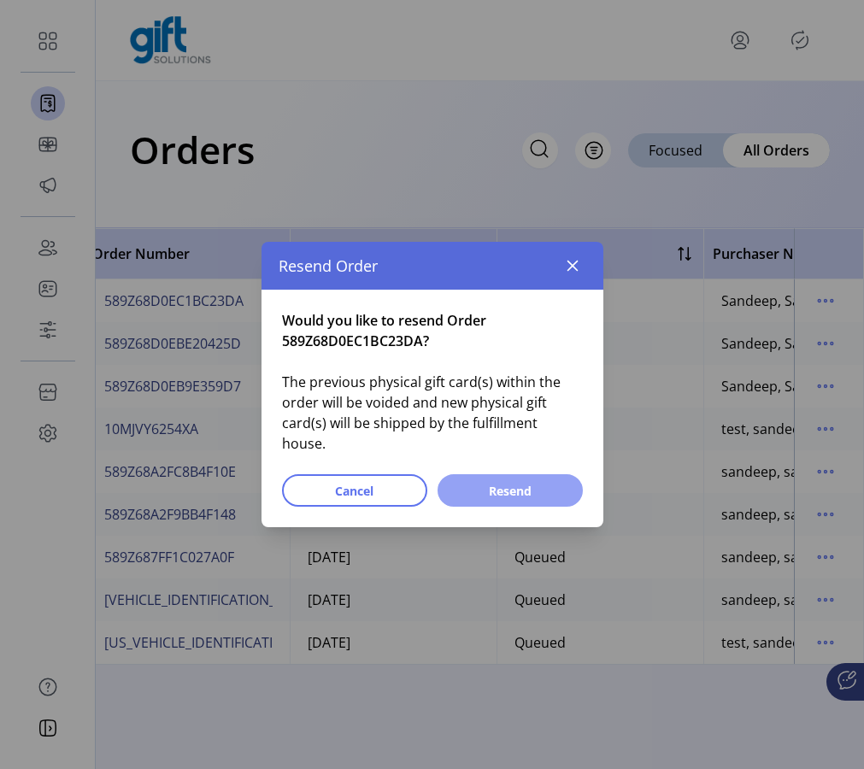
click at [518, 482] on span "Resend" at bounding box center [510, 491] width 101 height 18
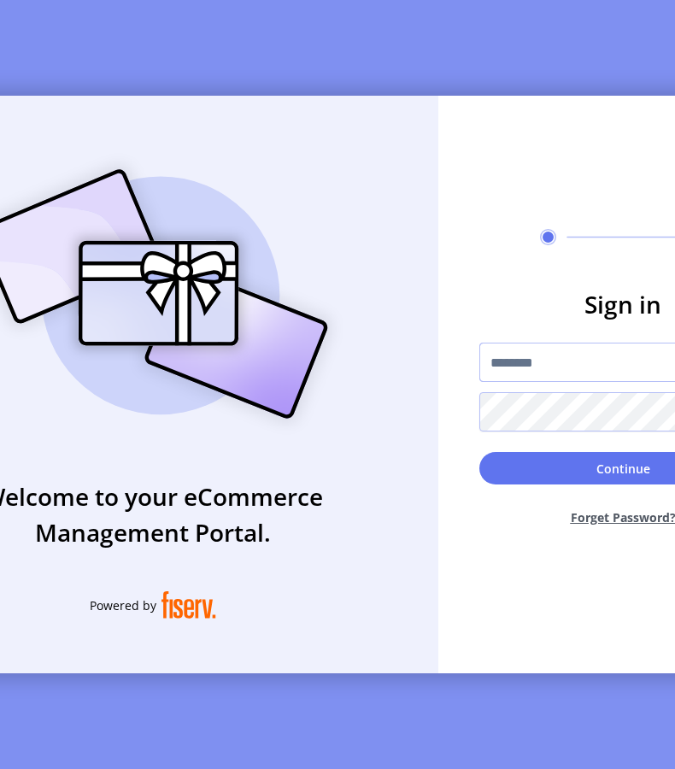
click at [556, 364] on input "text" at bounding box center [623, 362] width 287 height 39
type input "*********"
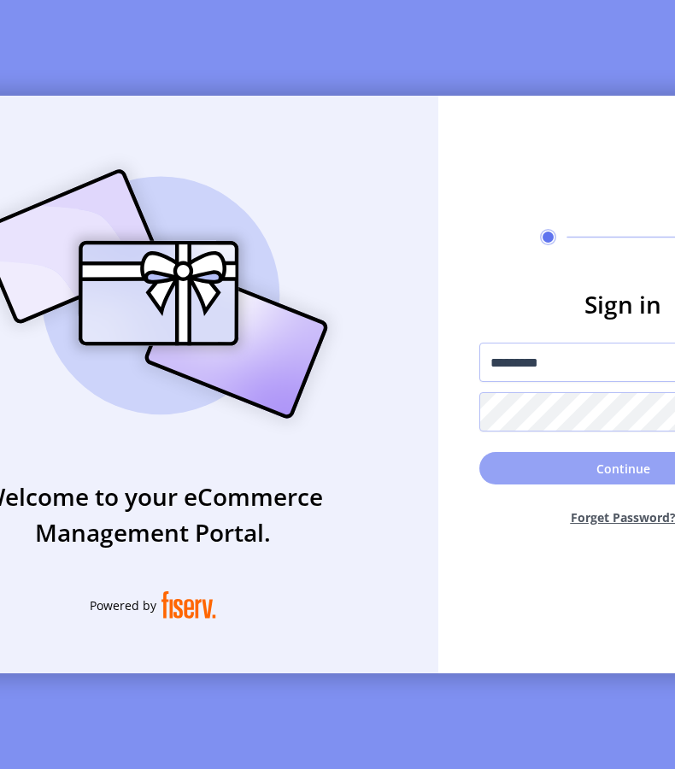
click at [518, 473] on button "Continue" at bounding box center [623, 468] width 287 height 32
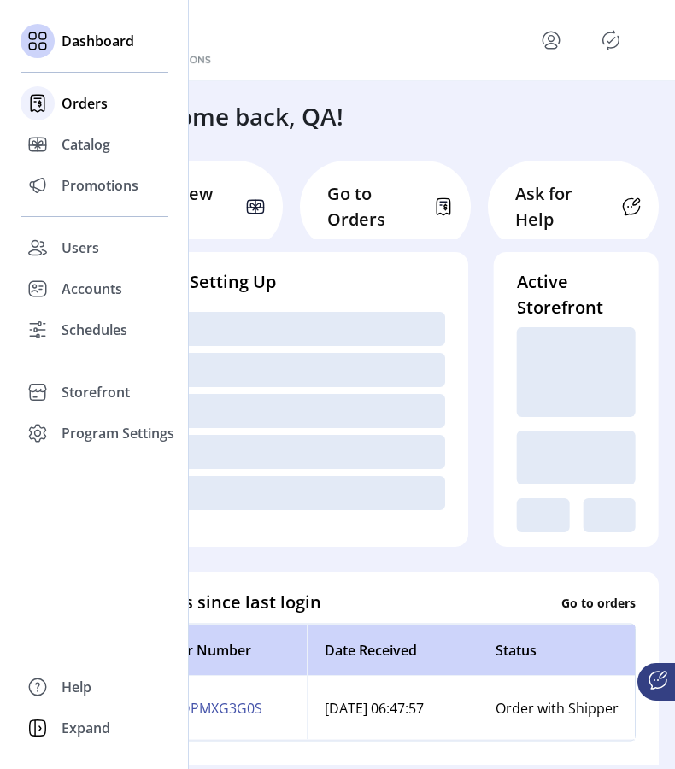
click at [90, 108] on span "Orders" at bounding box center [85, 103] width 46 height 21
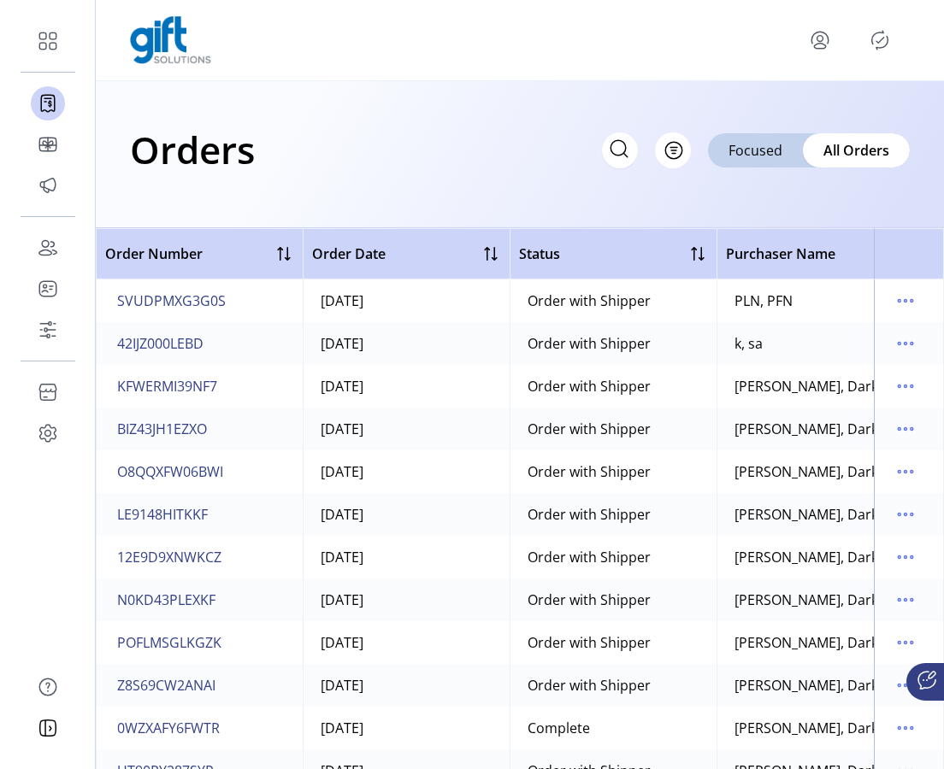
click at [621, 154] on icon at bounding box center [618, 148] width 27 height 27
paste input "**********"
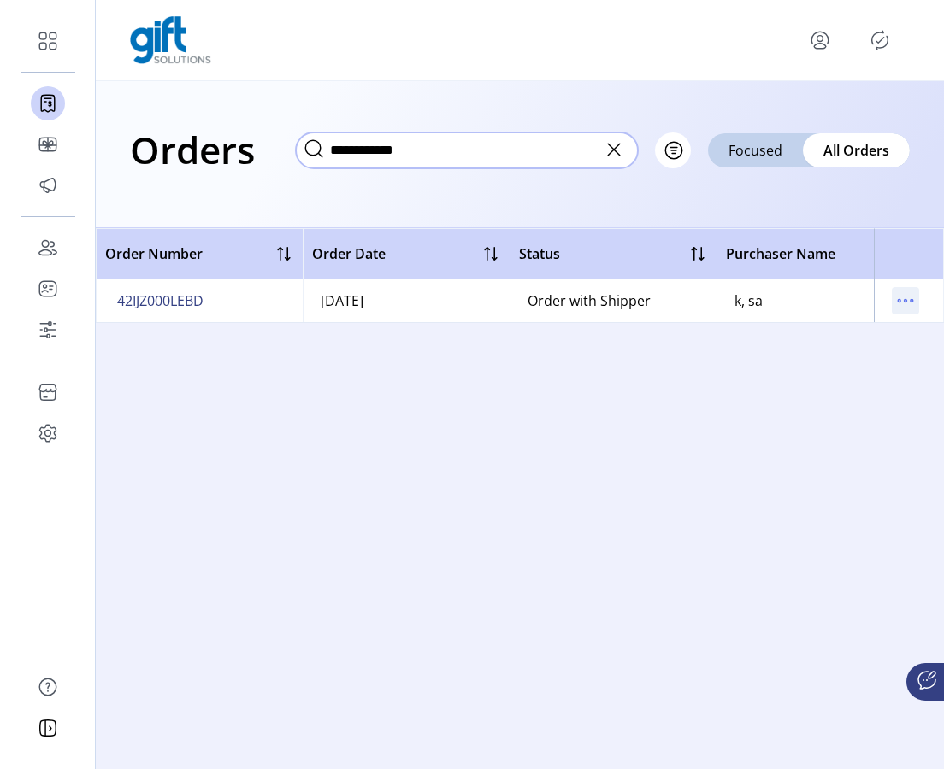
type input "**********"
click at [674, 307] on icon "menu" at bounding box center [905, 300] width 27 height 27
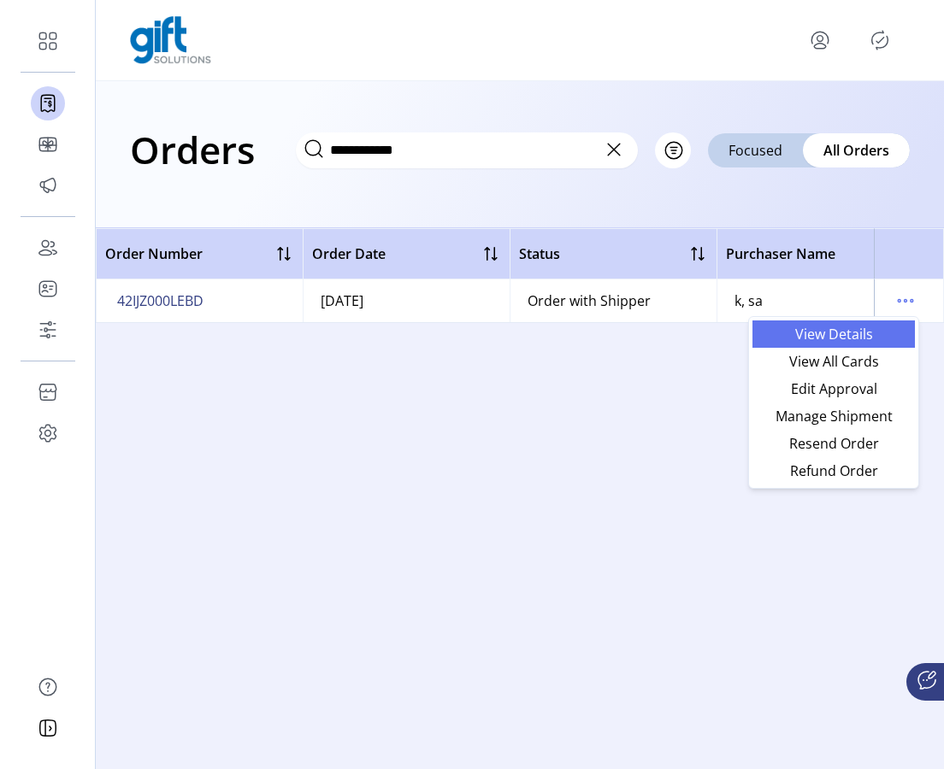
click at [674, 340] on span "View Details" at bounding box center [833, 334] width 142 height 14
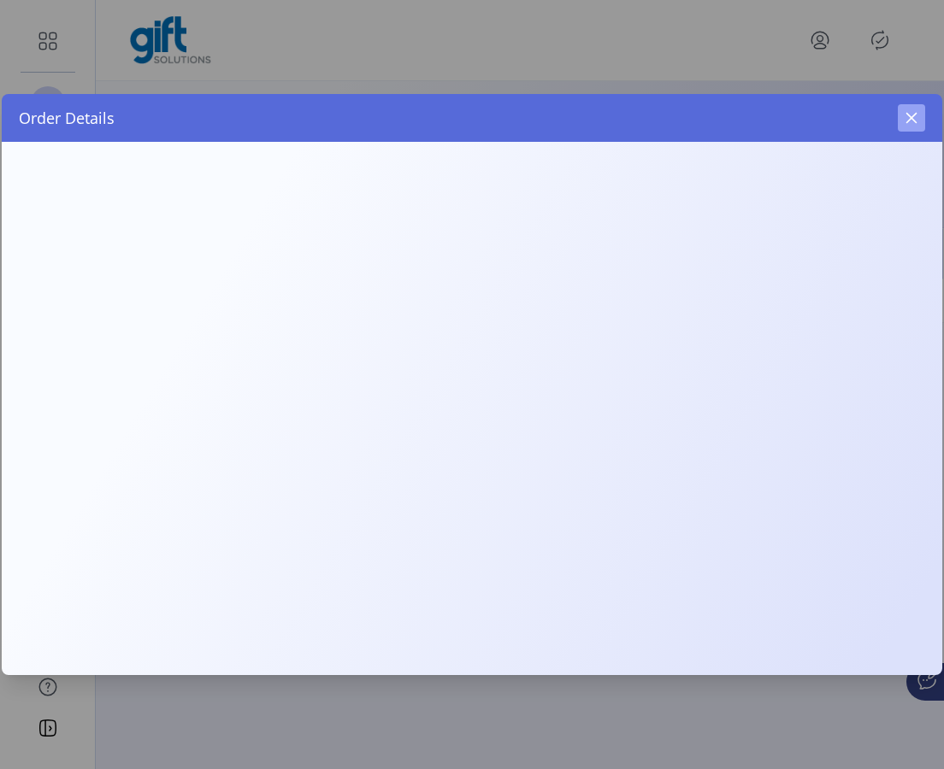
click at [674, 121] on icon "button" at bounding box center [911, 118] width 14 height 14
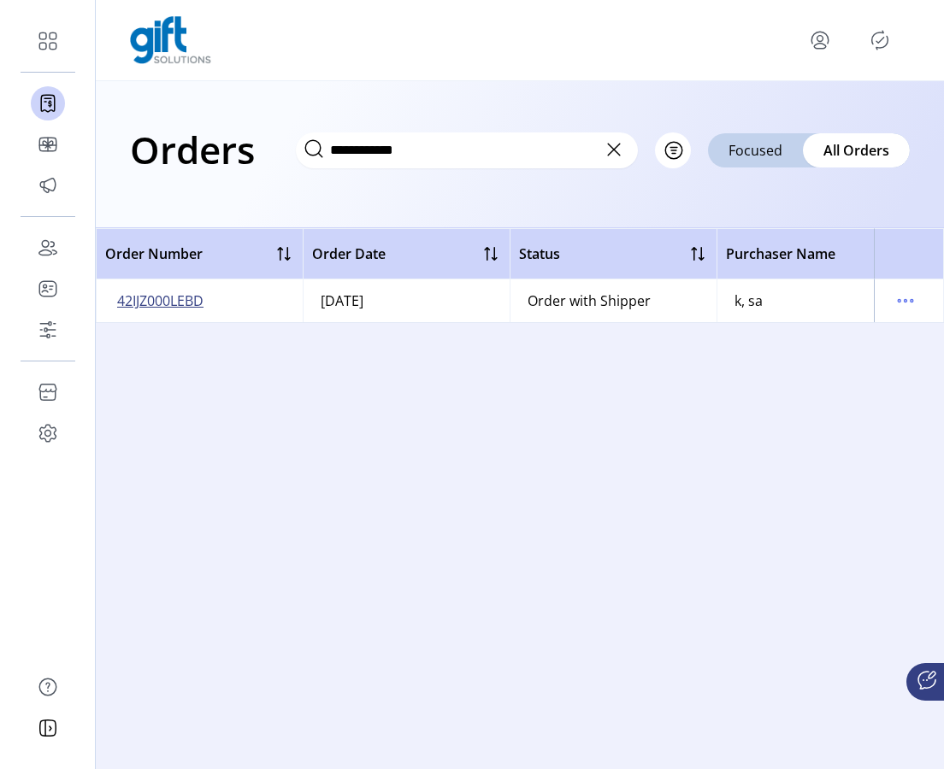
click at [150, 305] on span "42IJZ000LEBD" at bounding box center [160, 301] width 86 height 21
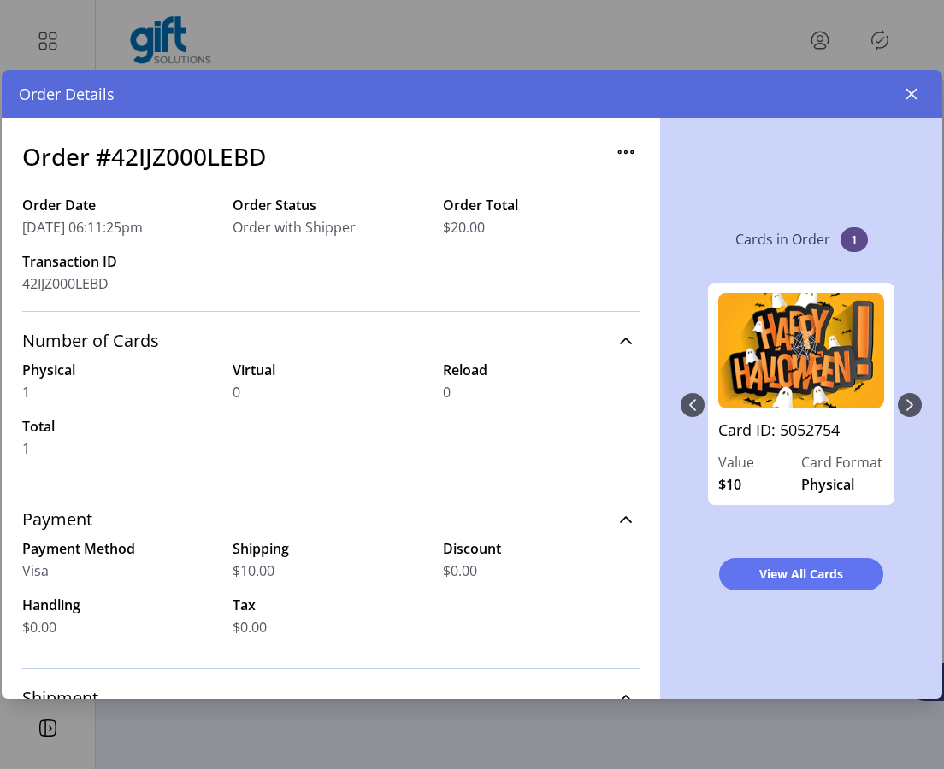
click at [674, 432] on link "Card ID: 5052754" at bounding box center [801, 435] width 166 height 33
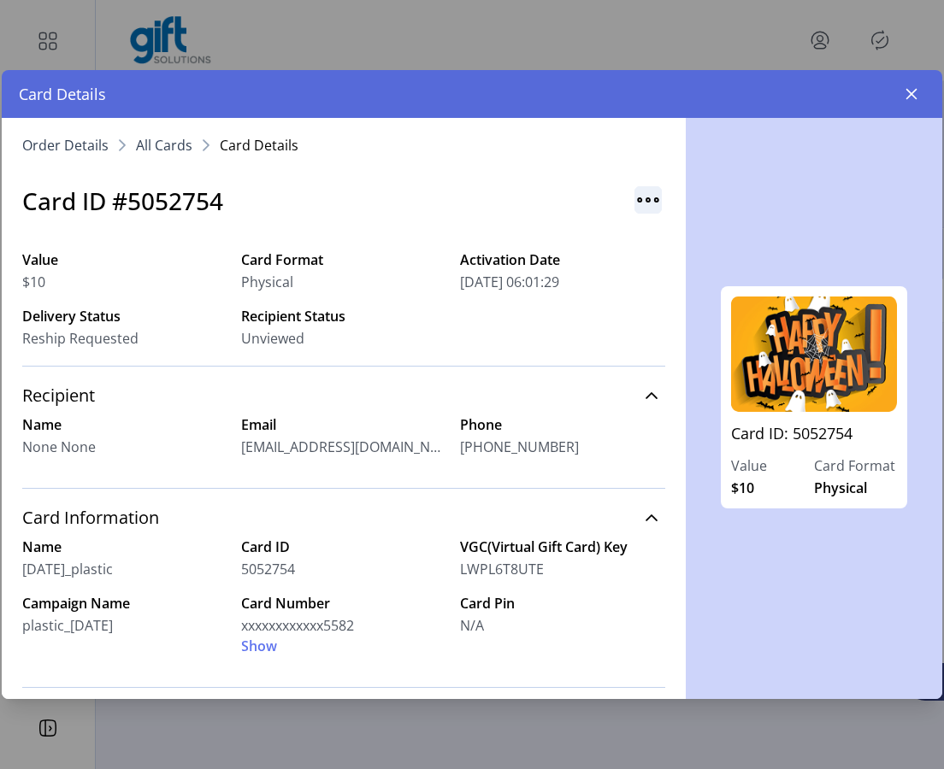
click at [636, 202] on img "button" at bounding box center [647, 199] width 27 height 27
click at [651, 239] on span "Resend Card" at bounding box center [708, 237] width 142 height 14
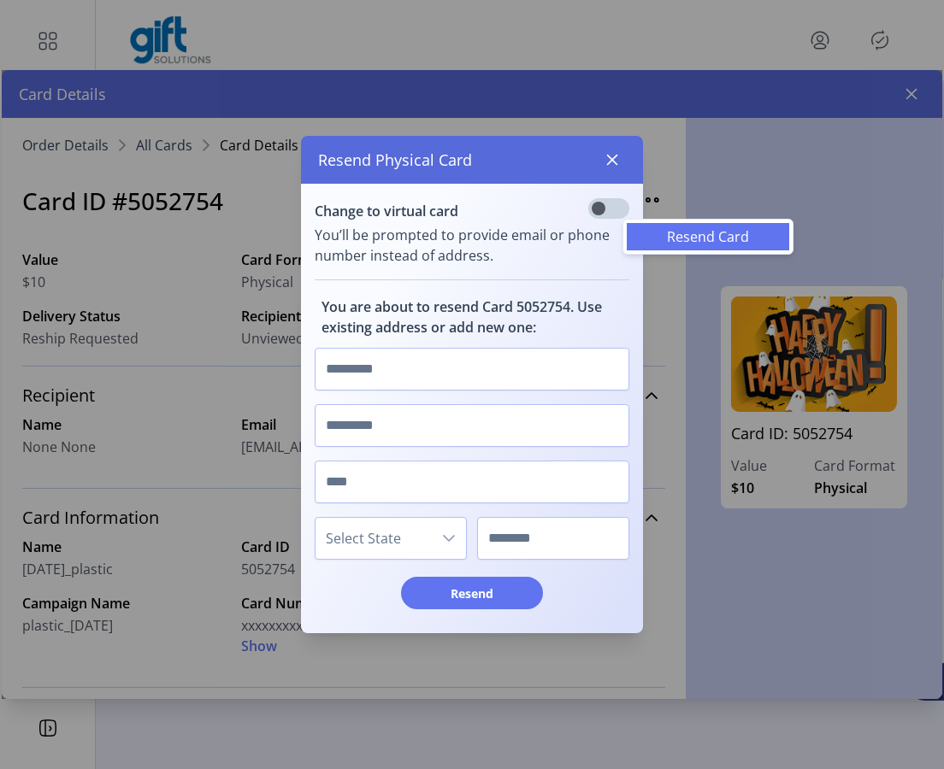
scroll to position [9, 5]
click at [456, 383] on input "text" at bounding box center [472, 369] width 315 height 43
type input "*****"
type input "**"
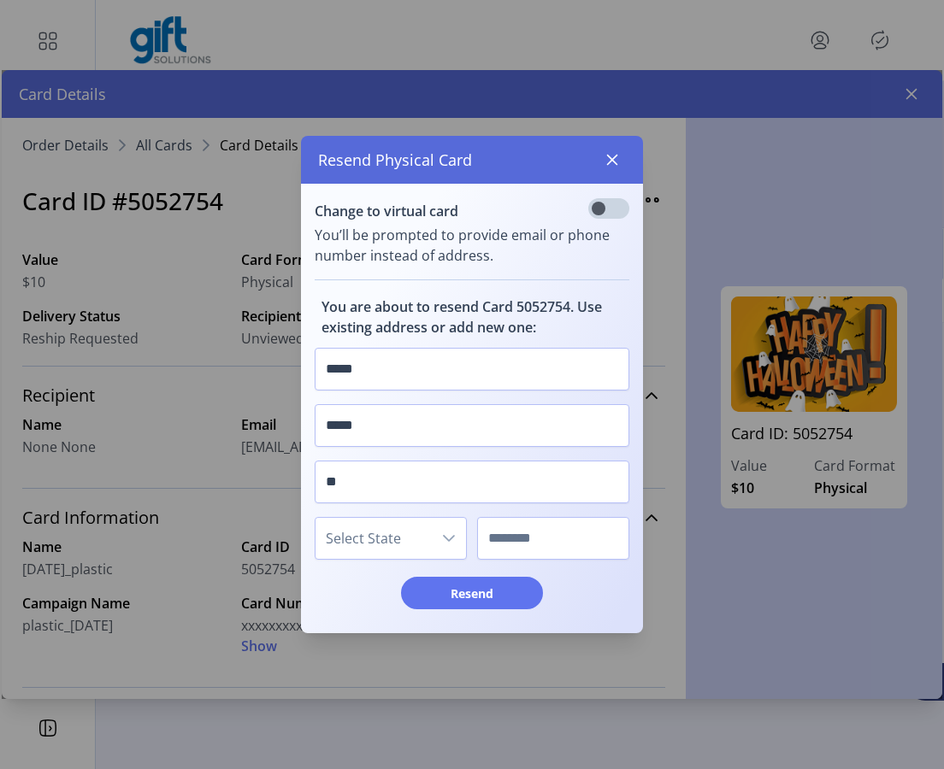
click at [407, 559] on div "Select State" at bounding box center [391, 538] width 152 height 43
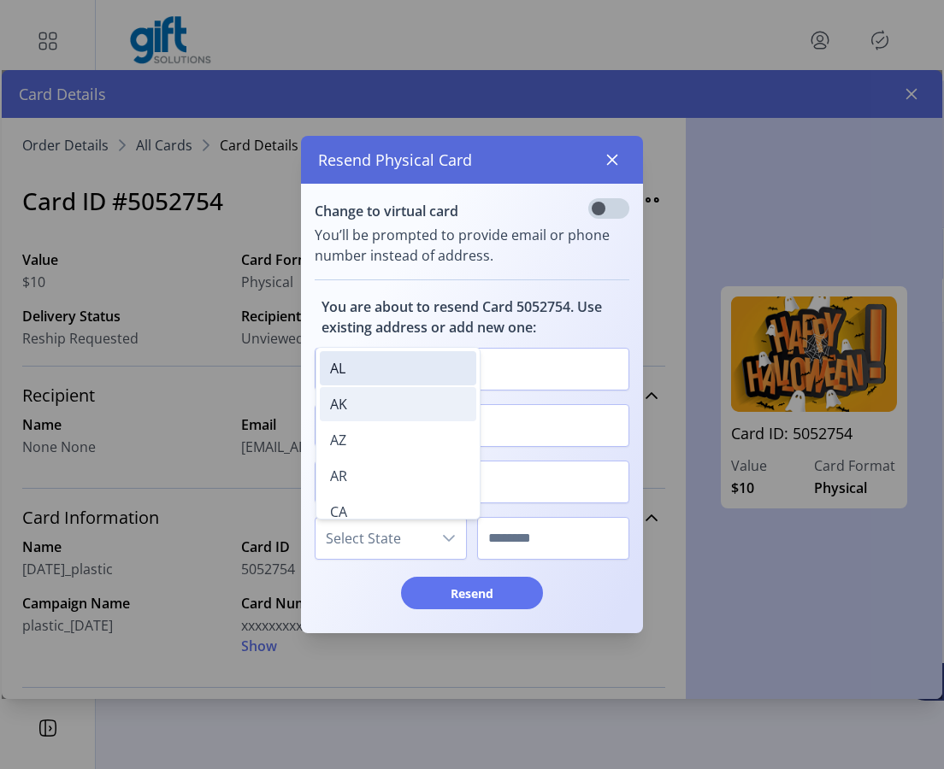
click at [382, 397] on li "AK" at bounding box center [398, 404] width 156 height 34
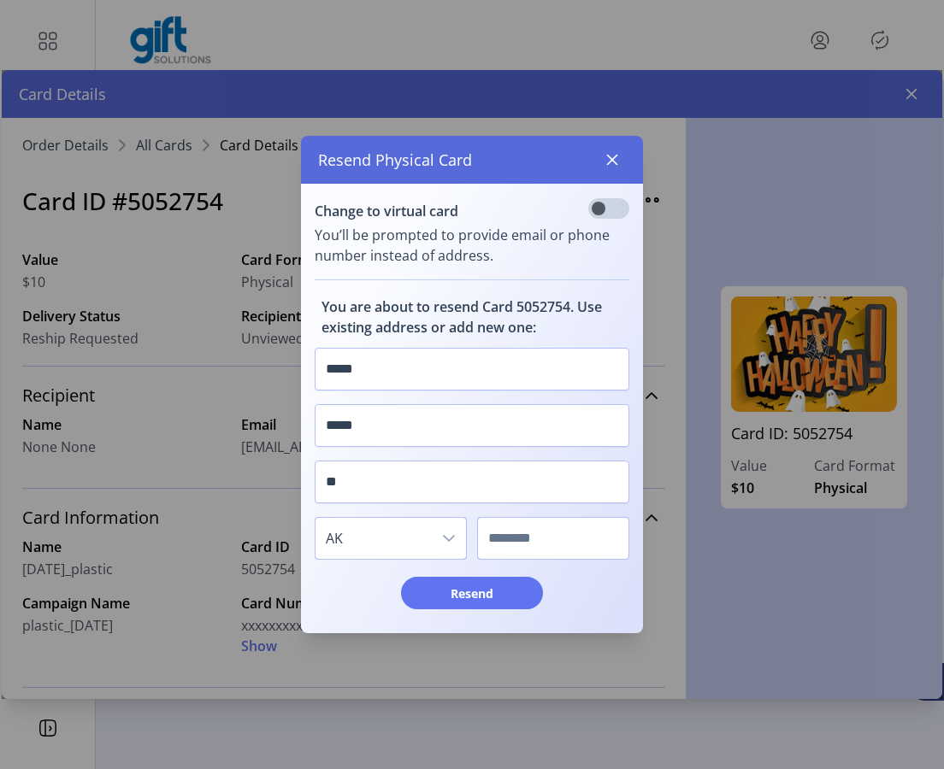
click at [532, 547] on input "text" at bounding box center [553, 538] width 152 height 43
type input "****"
click at [509, 596] on span "Resend" at bounding box center [471, 594] width 97 height 18
